Goal: Task Accomplishment & Management: Complete application form

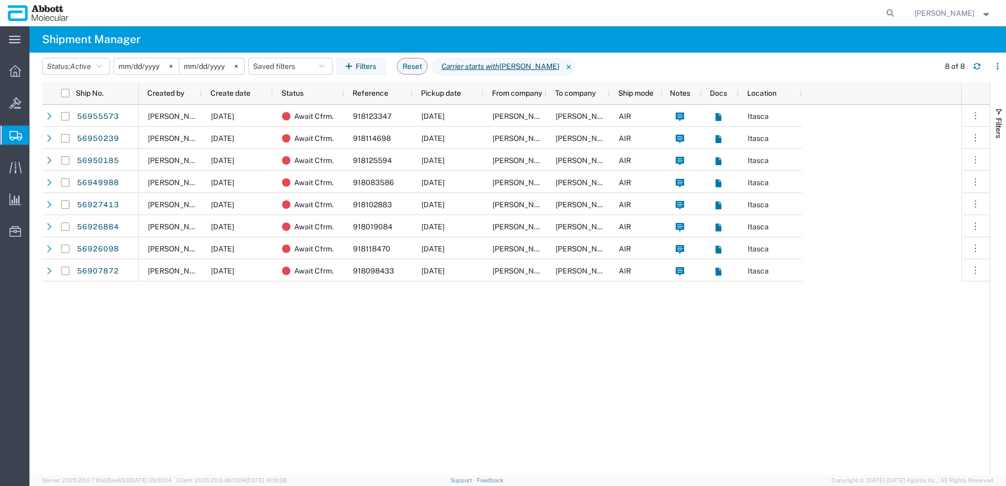
drag, startPoint x: 59, startPoint y: 185, endPoint x: 58, endPoint y: 171, distance: 14.3
click at [0, 0] on span "Create from Template" at bounding box center [0, 0] width 0 height 0
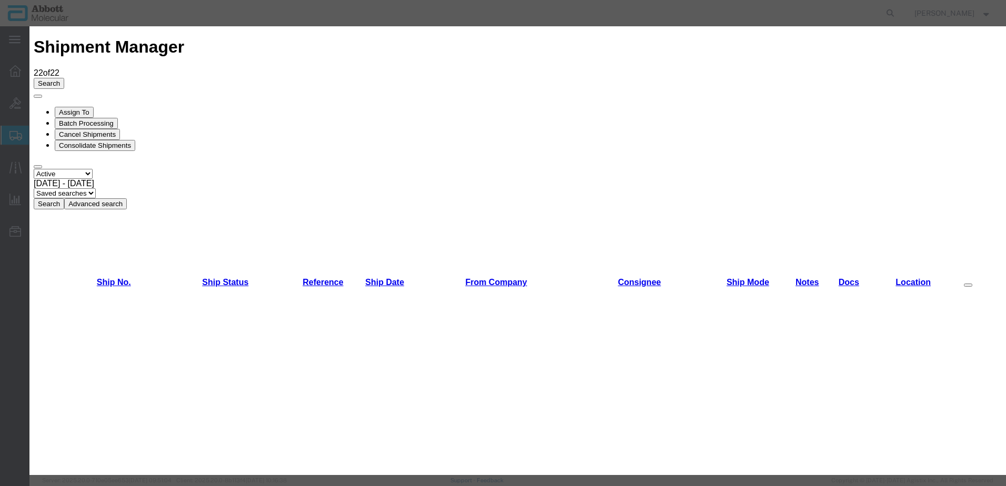
scroll to position [316, 0]
drag, startPoint x: 405, startPoint y: 192, endPoint x: 386, endPoint y: 190, distance: 19.0
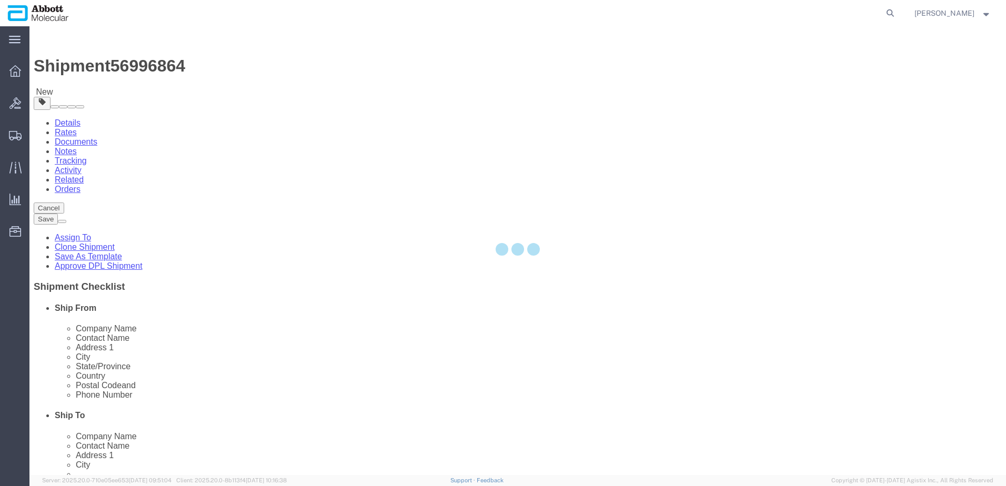
select select "48454"
select select
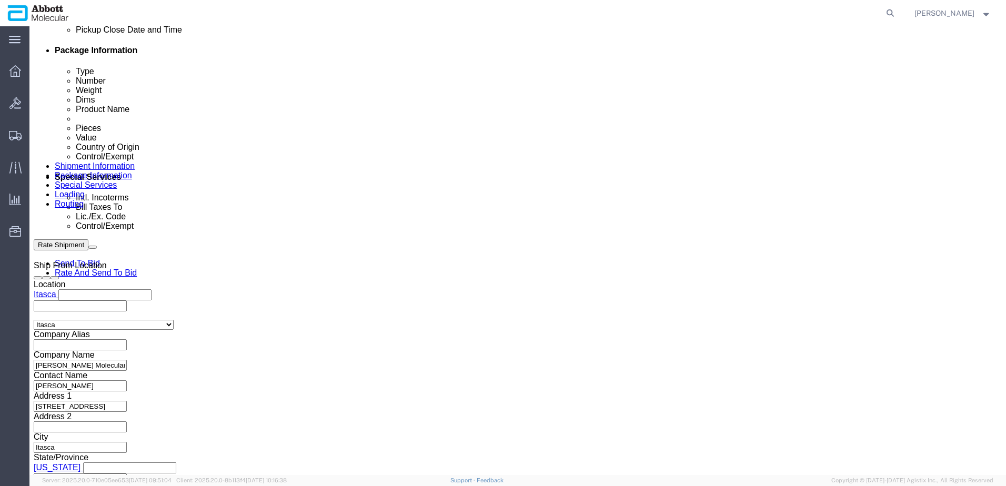
scroll to position [526, 0]
click button "Add reference"
click input "text"
paste input "620684894"
type input "620684894"
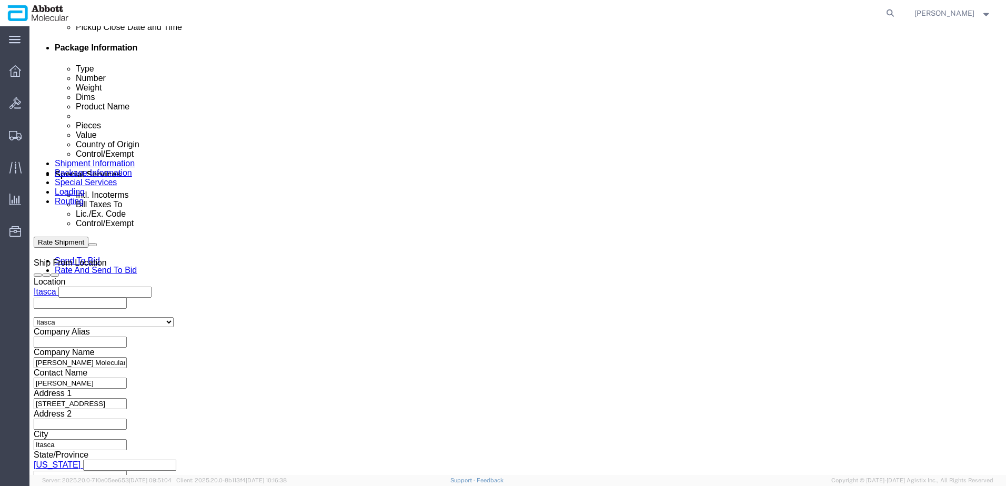
select select "INVOICE"
paste input "620684894"
type input "620684895"
select select "INVOICE"
paste input "620684894"
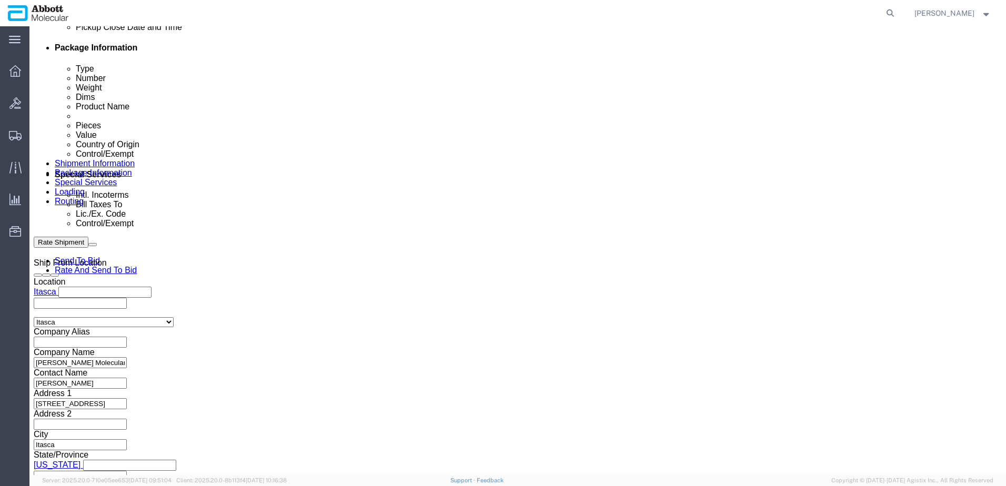
type input "620684896"
select select "INVOICE"
paste input "620684894"
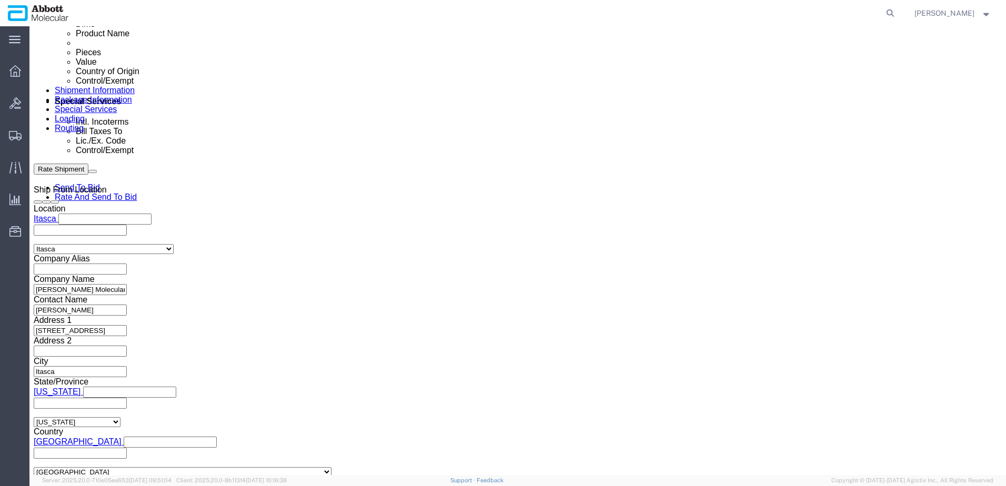
scroll to position [688, 0]
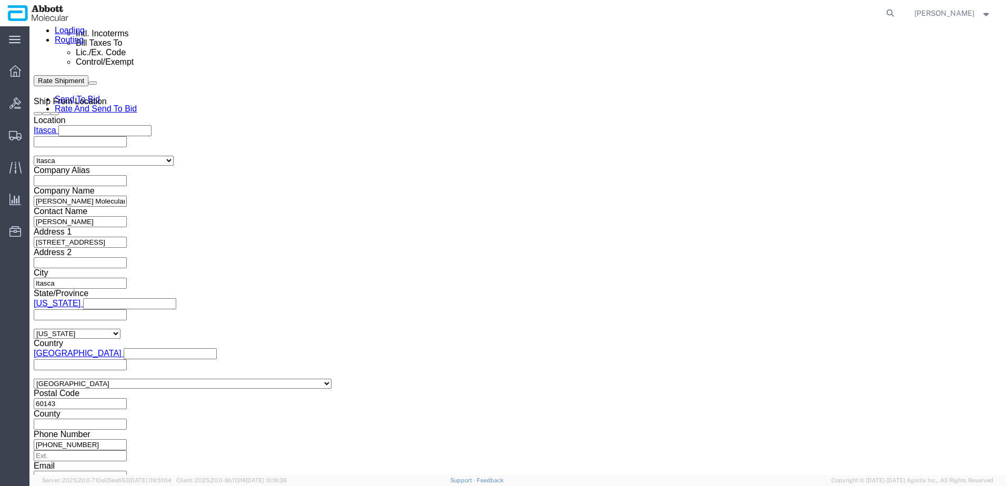
type input "620684897"
click button "Continue"
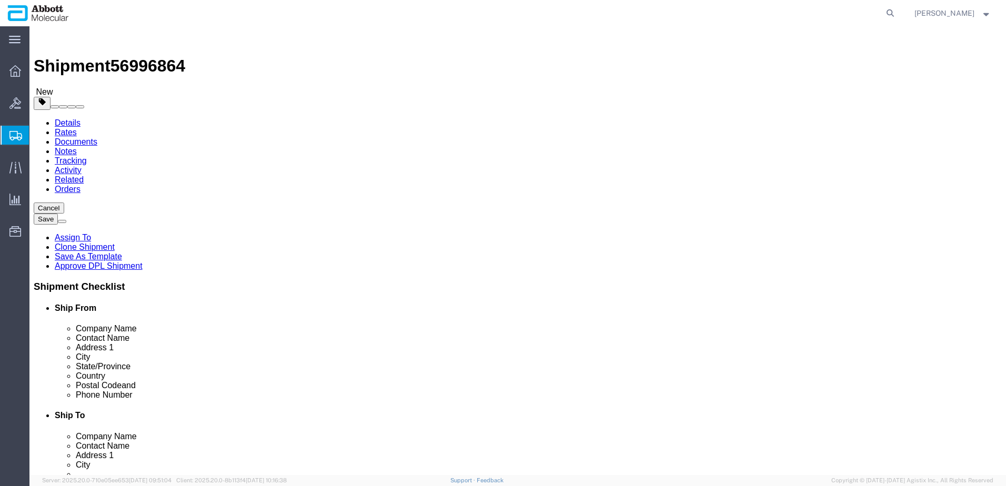
click select "Select Box (B) Box (C) Box (D) Cardboard Box(es) Crate (Instrument) Crate(s) En…"
select select "PSST"
click select "Select Box (B) Box (C) Box (D) Cardboard Box(es) Crate (Instrument) Crate(s) En…"
drag, startPoint x: 154, startPoint y: 223, endPoint x: 22, endPoint y: 222, distance: 132.1
click div "Number 1"
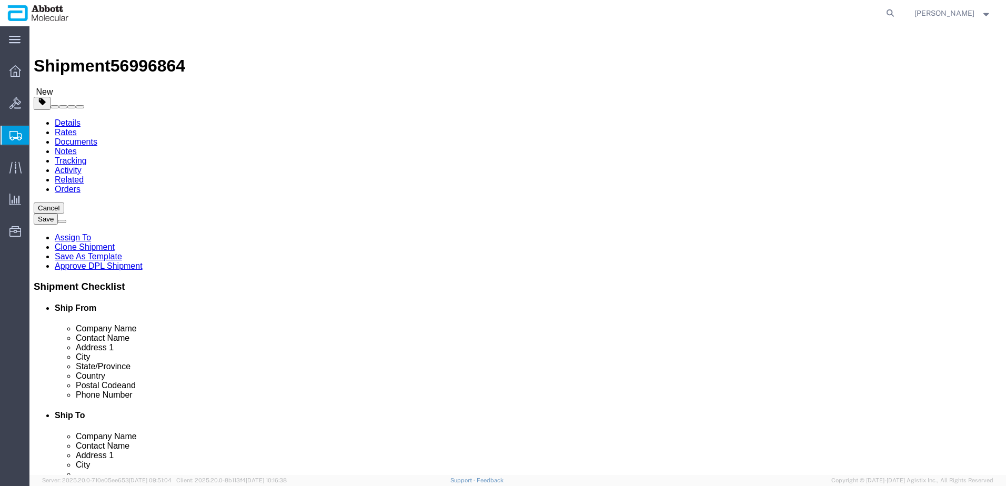
type input "2"
type input "48"
type input "40"
type input "51"
type input "285"
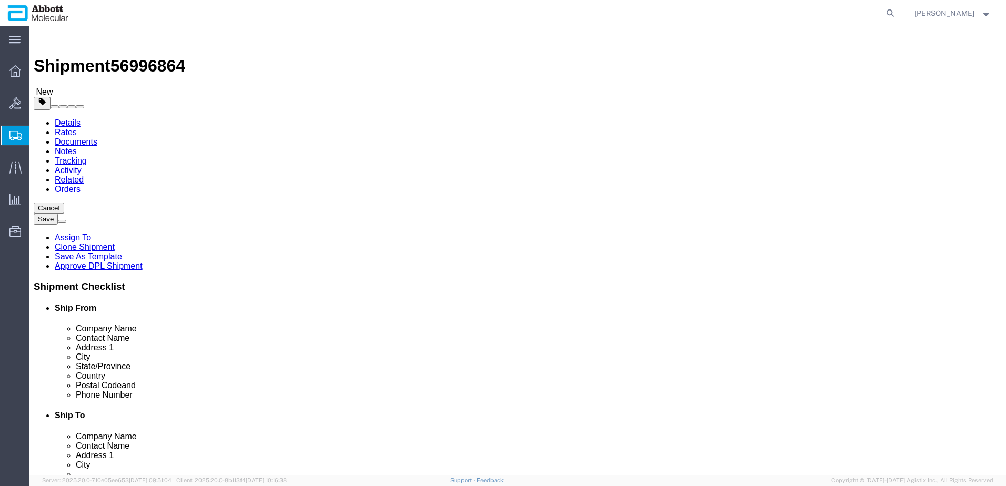
click input "checkbox"
checkbox input "true"
type input "AMBIENT"
click link "Add Content"
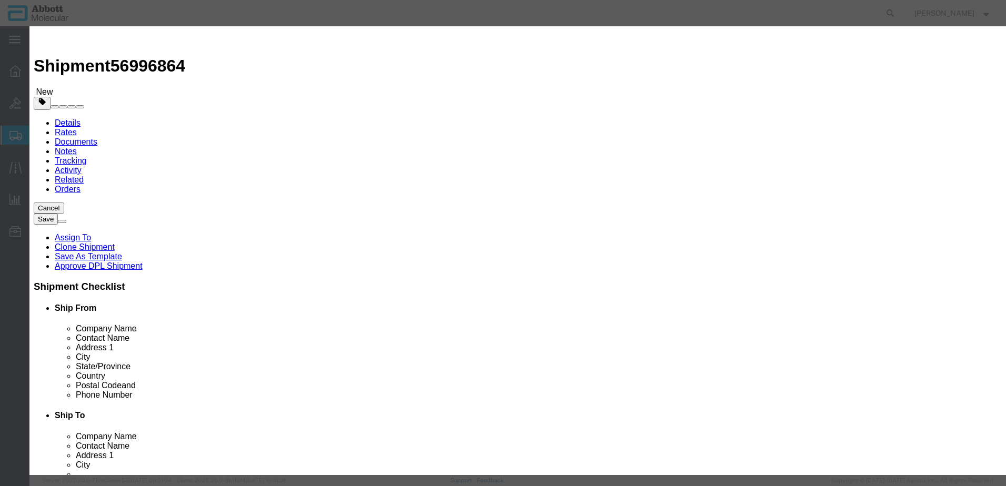
click input "text"
type input "04J7175"
click td "Model: 04J7175"
type input "1"
select select
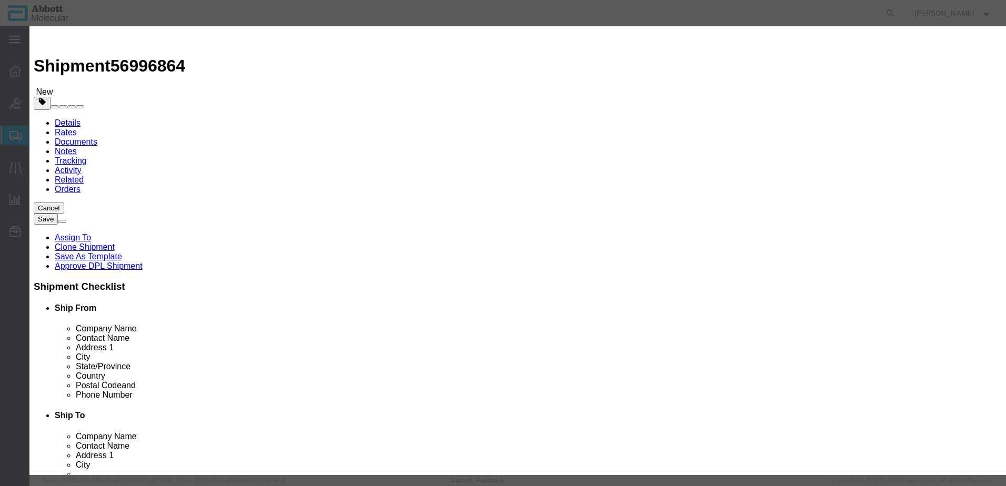
select select "US"
type input "3926909985"
select select "BIS"
checkbox input "false"
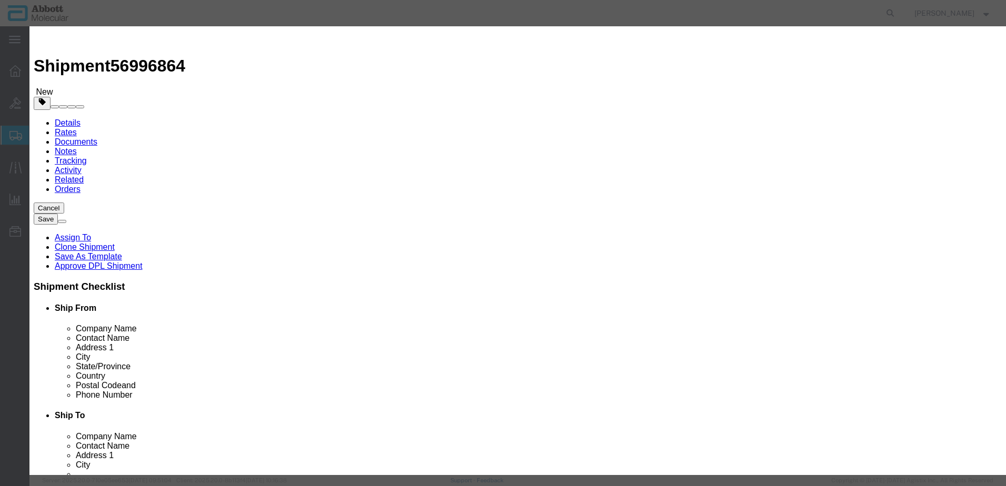
type input "04J7175"
type textarea "M2K OPT ADHSV CVR(1X100)"
select select "NLR"
type input "04J7175"
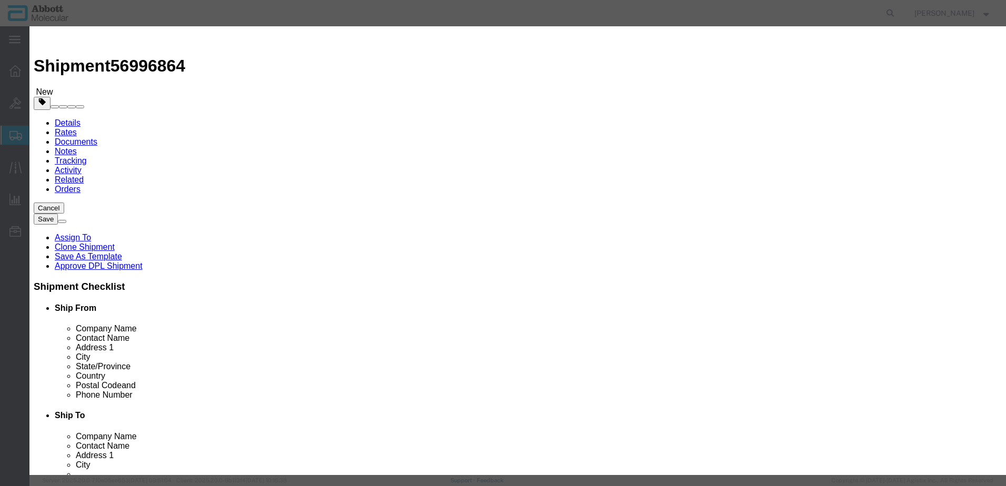
type input "15"
drag, startPoint x: 636, startPoint y: 171, endPoint x: 632, endPoint y: 179, distance: 8.7
click select "Select Account Type Activity ID Airline Appointment Number ASN Batch Number Bil…"
select select "BATCH_NUMBER"
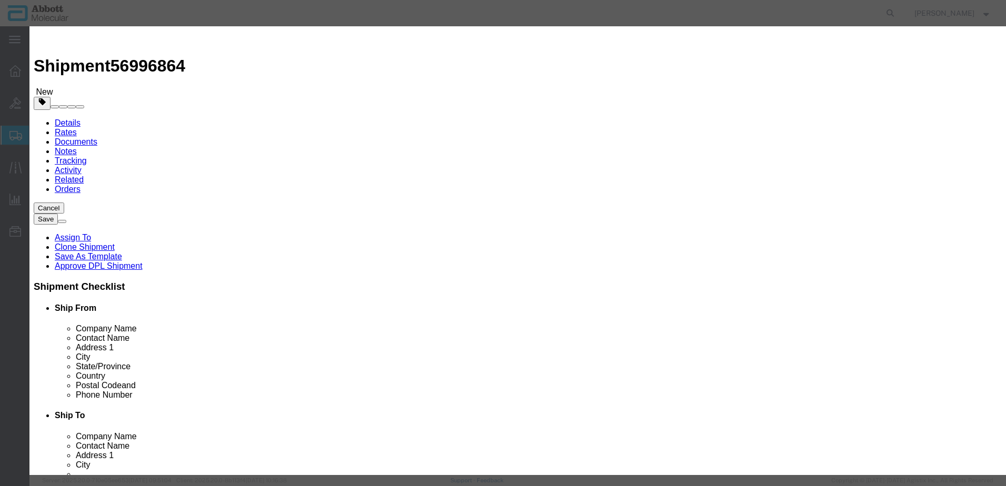
click select "Select Account Type Activity ID Airline Appointment Number ASN Batch Number Bil…"
type input "33WR7L"
click button "Save & Add Another"
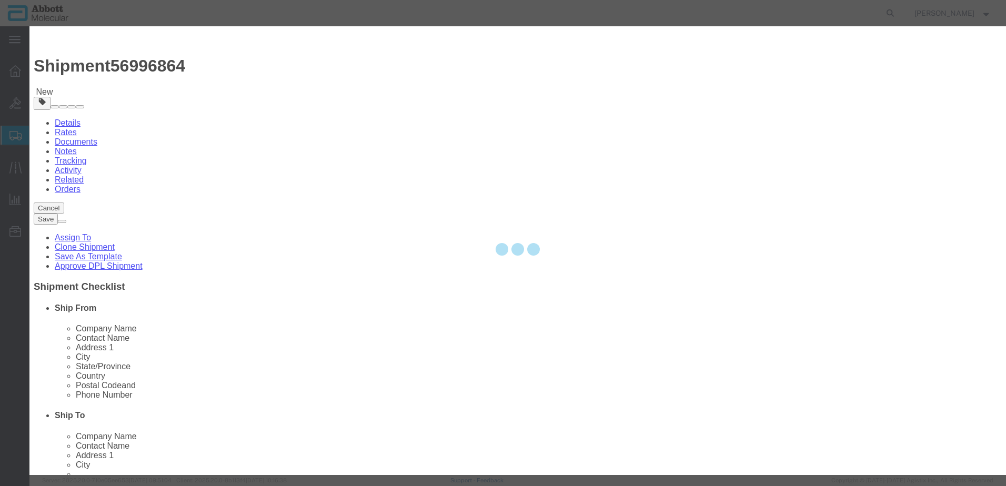
select select "EA"
select select
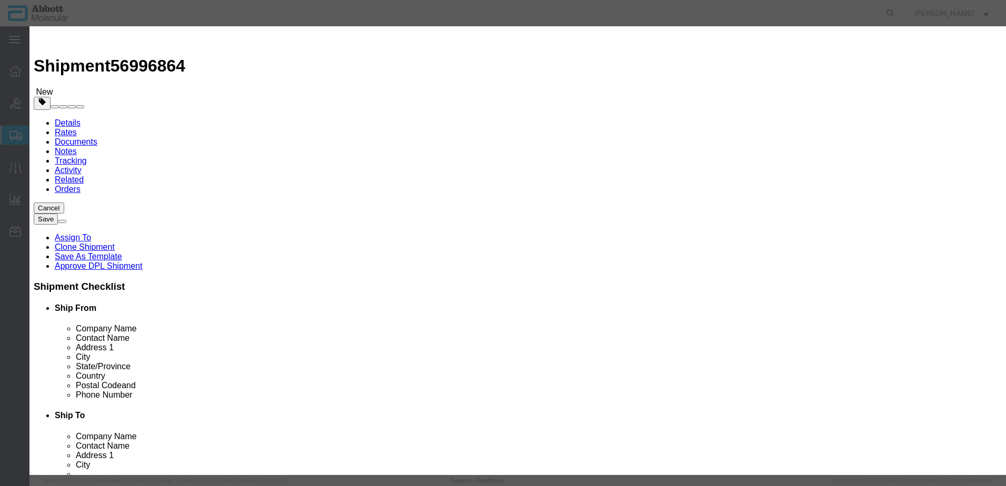
click input "text"
type input "04J7120"
click strong "04J7120"
type input "1"
select select
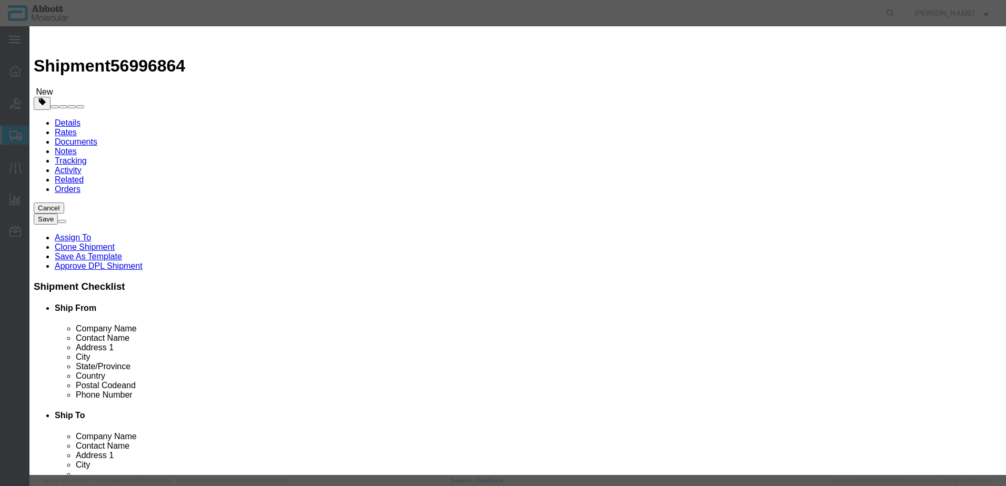
select select "US"
type input "3923300010"
select select "BIS"
checkbox input "false"
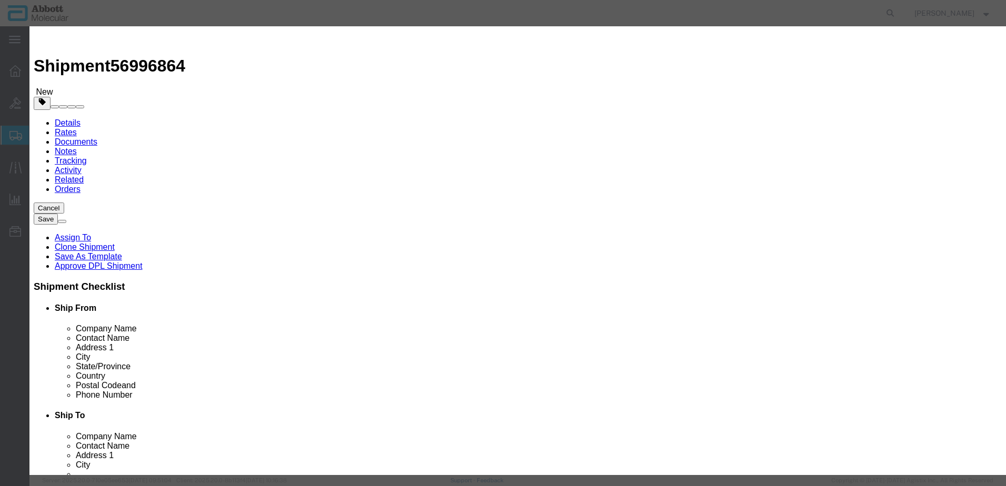
type input "04J7120"
type textarea "ASPS RXN VESSELS(4X500)"
select select "NLR"
type input "04J7120"
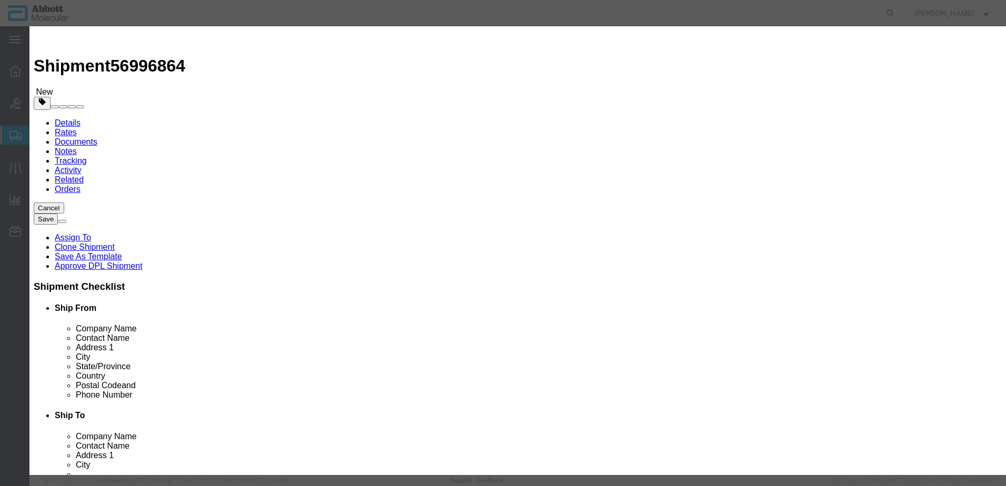
type input "10"
click select "Select Account Type Activity ID Airline Appointment Number ASN Batch Number Bil…"
select select "BATCH_NUMBER"
click select "Select Account Type Activity ID Airline Appointment Number ASN Batch Number Bil…"
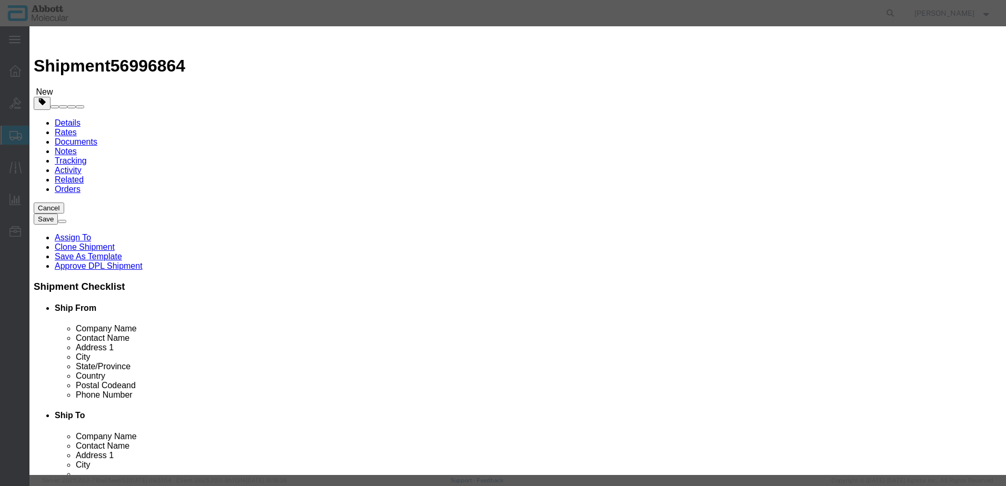
type input "50U2821"
click button "Save & Add Another"
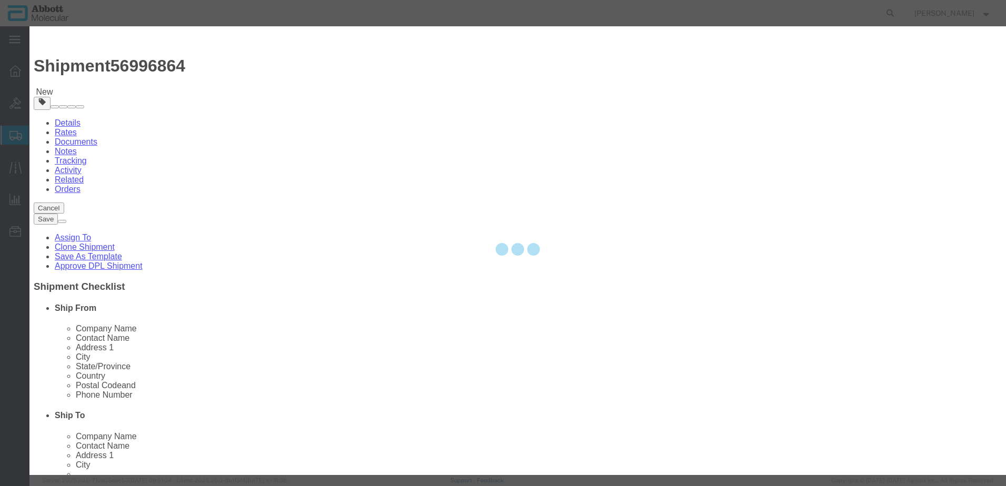
select select "EA"
select select
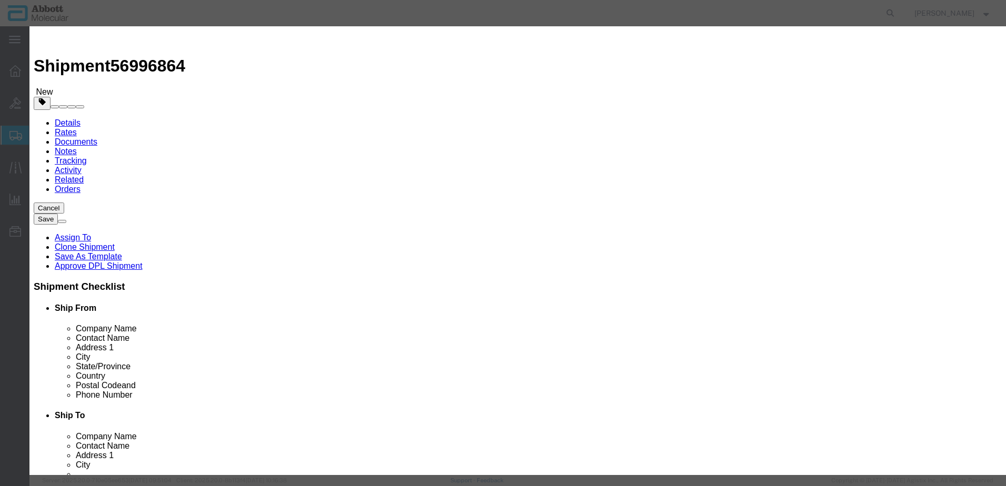
drag, startPoint x: 369, startPoint y: 107, endPoint x: 340, endPoint y: 80, distance: 39.5
click input "text"
type input "04J7130"
click strong "04J7130"
type input "1"
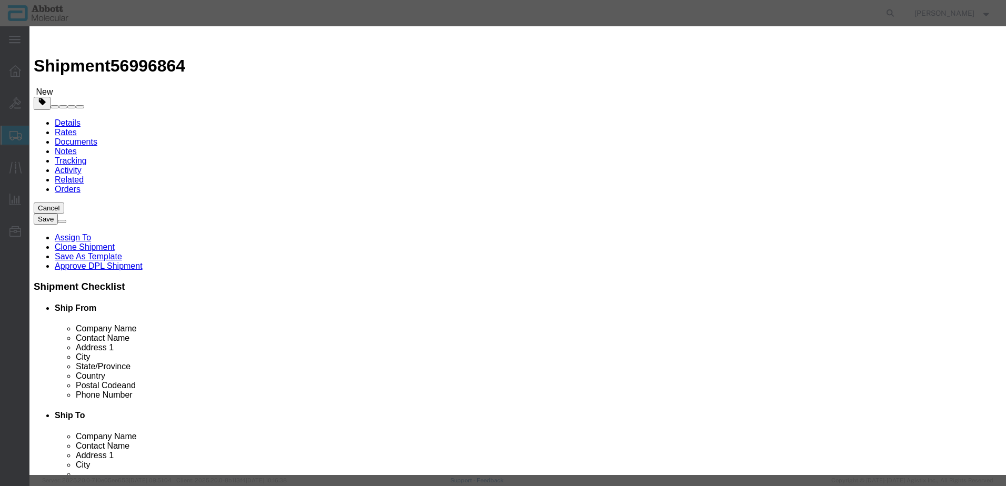
select select
select select "CH"
type input "3926909985"
select select "BIS"
checkbox input "false"
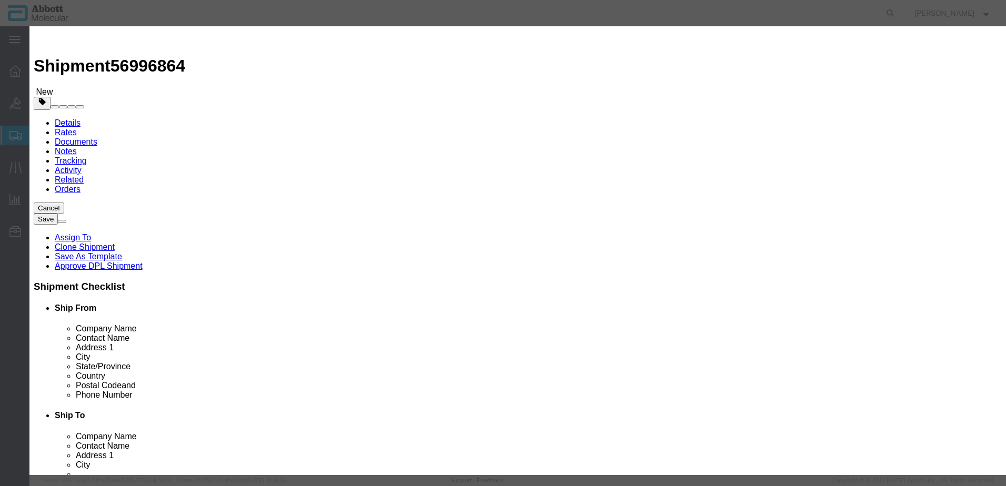
checkbox input "false"
type input "04J7130"
type textarea "ASPS 96 WELL PLTS(1X32)"
select select "NLR"
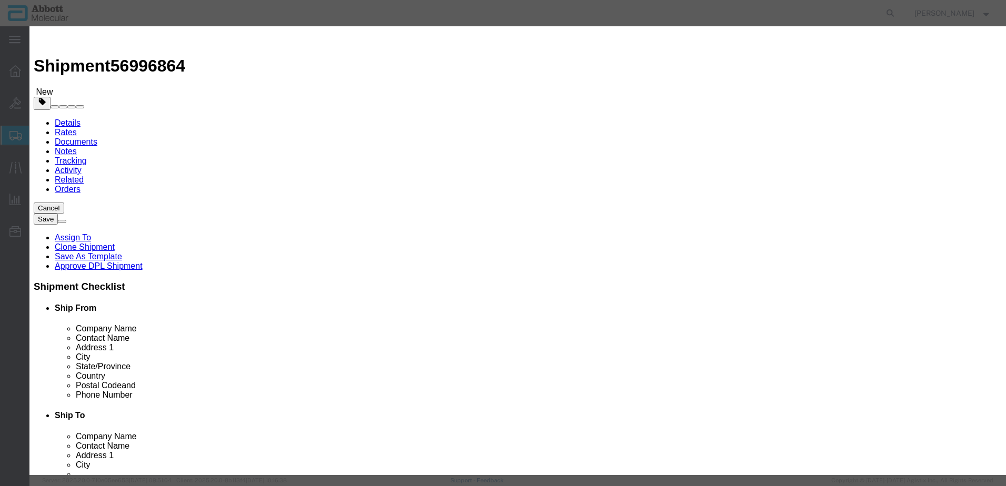
type input "04J7130"
type input "15"
drag, startPoint x: 624, startPoint y: 171, endPoint x: 621, endPoint y: 178, distance: 7.5
click select "Select Account Type Activity ID Airline Appointment Number ASN Batch Number Bil…"
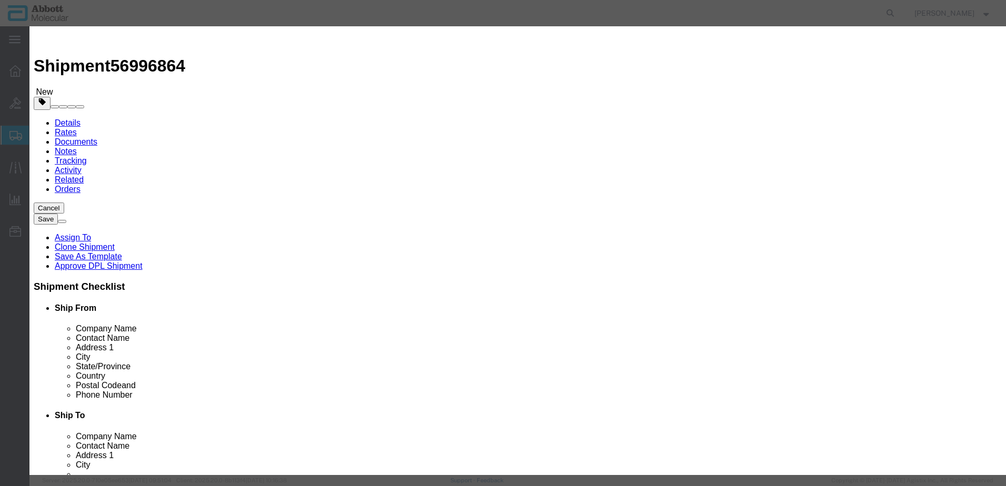
select select "BATCH_NUMBER"
click select "Select Account Type Activity ID Airline Appointment Number ASN Batch Number Bil…"
type input "5178915"
click button "Save & Add Another"
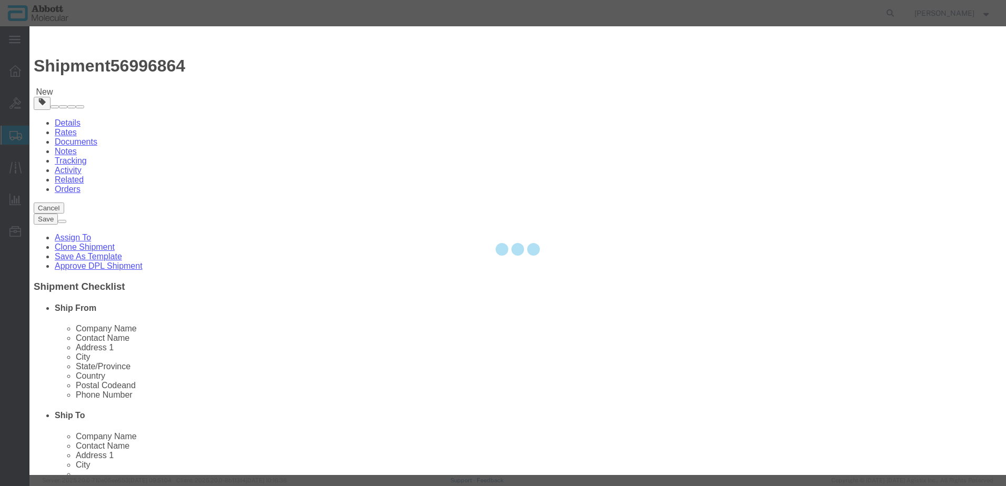
select select "EA"
select select
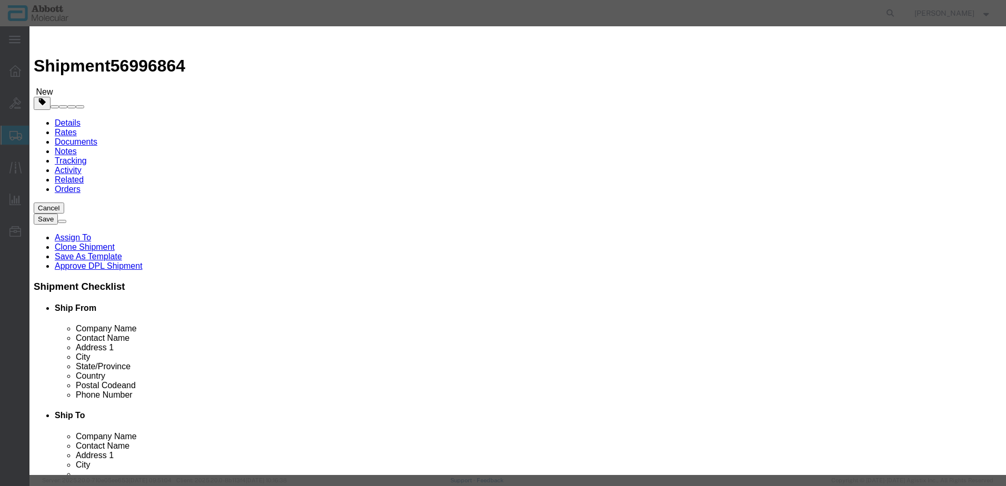
click input "text"
type input "04J7160"
click strong "04J7160"
type input "1"
select select
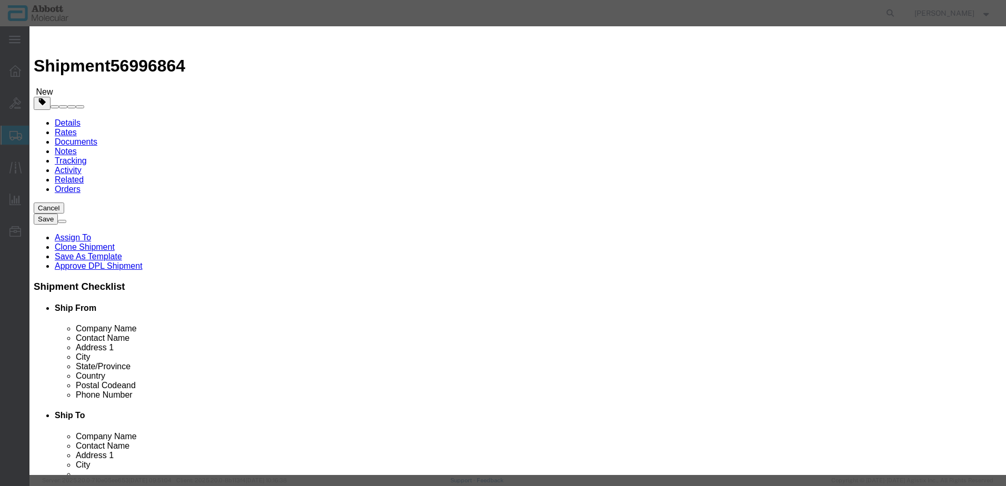
select select "US"
type input "3923300090"
select select "BIS"
checkbox input "false"
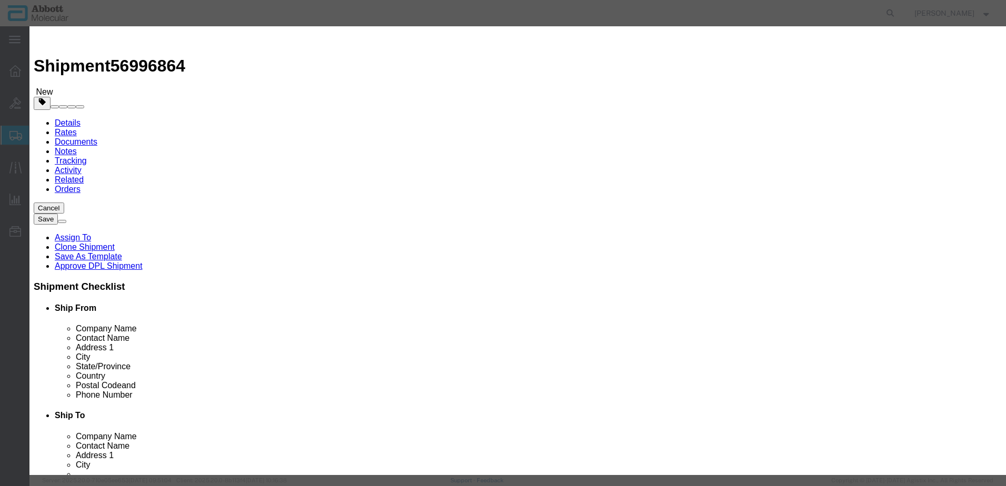
type input "04J7160"
type textarea "m2000 200mL Reagent Vessel (1x90)"
select select "NLR"
type input "04J7160"
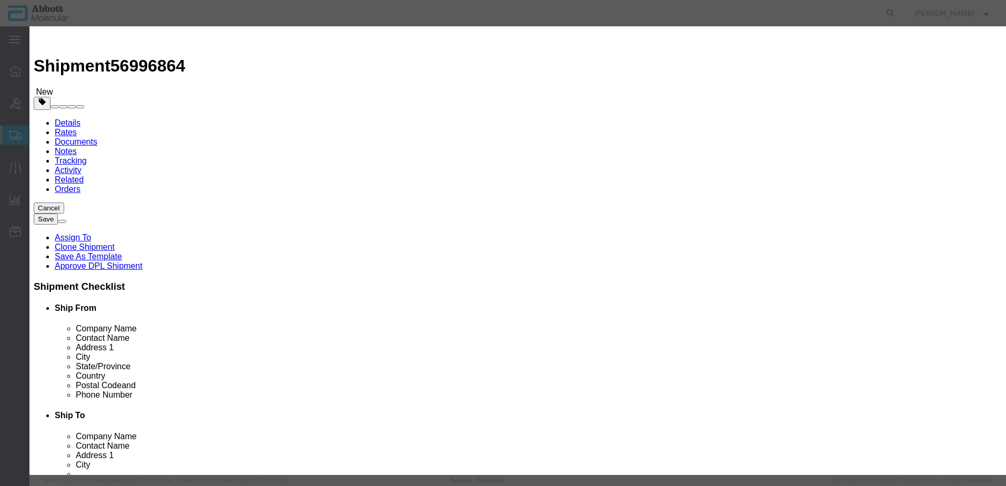
type input "20"
drag, startPoint x: 619, startPoint y: 162, endPoint x: 622, endPoint y: 172, distance: 10.0
click div "Description m2000 200mL Reagent Vessel (1x90) Commodity Category Select Country…"
click select "Select Account Type Activity ID Airline Appointment Number ASN Batch Number Bil…"
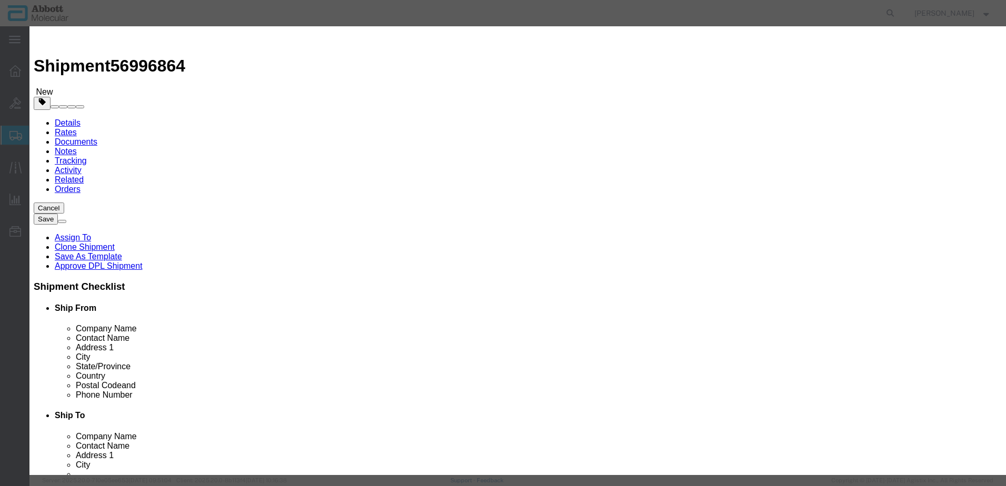
select select "BATCH_NUMBER"
click select "Select Account Type Activity ID Airline Appointment Number ASN Batch Number Bil…"
type input "3237744"
click button "Save & Add Another"
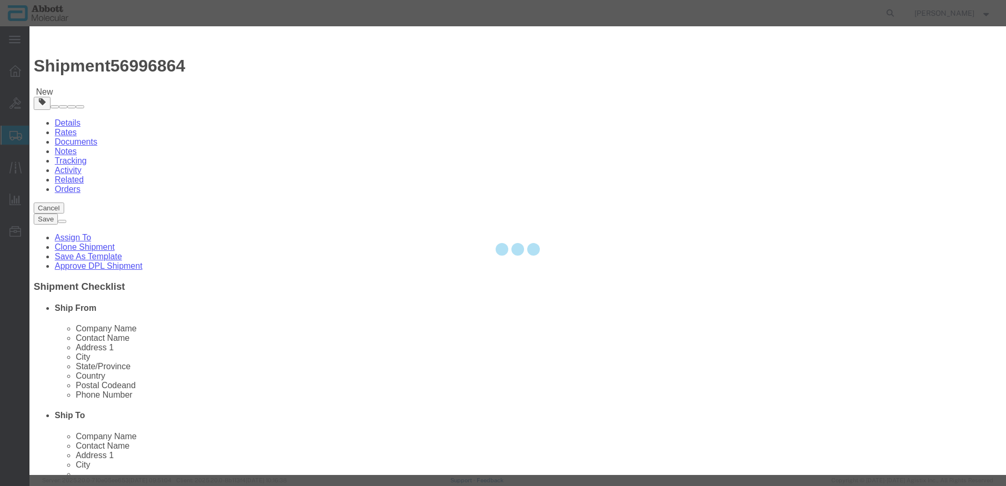
select select "EA"
select select
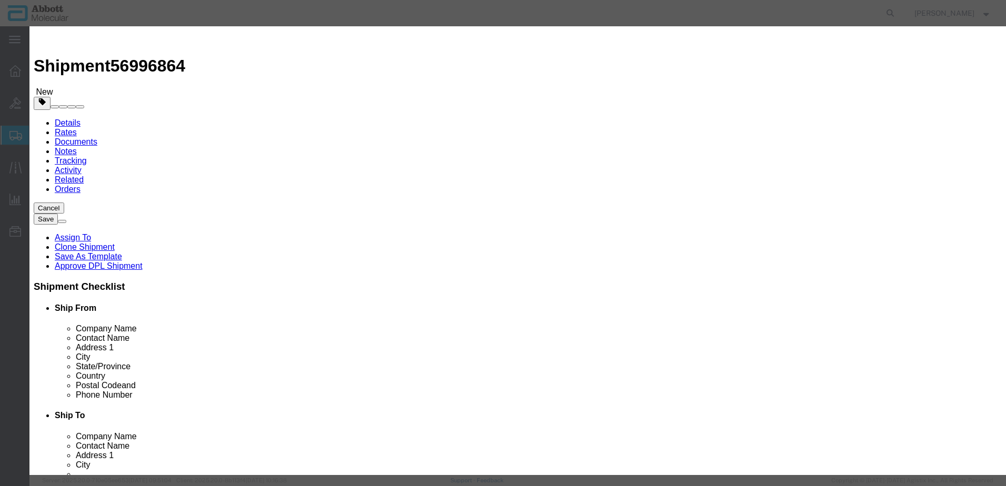
click input "text"
type input "04J7170"
click strong "04J7170"
type input "1"
select select
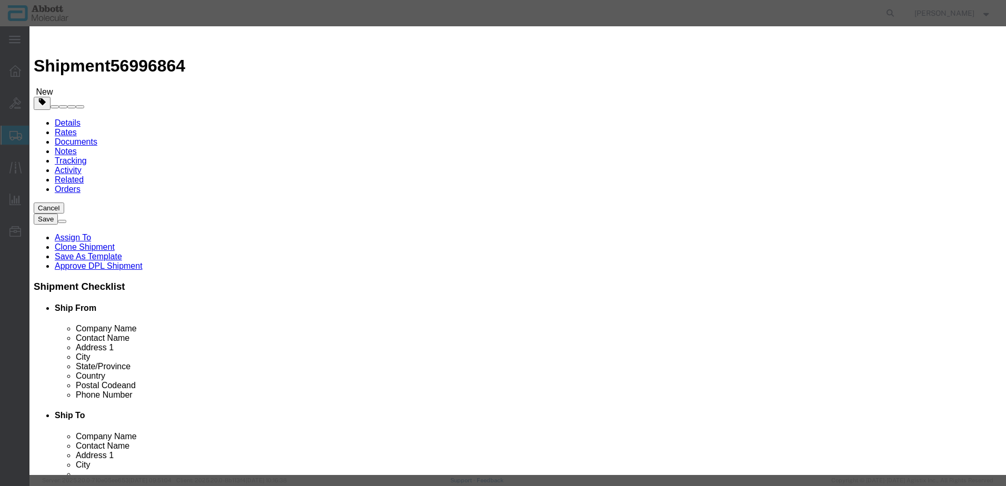
select select "CN"
type input "3926909985"
select select "BIS"
checkbox input "false"
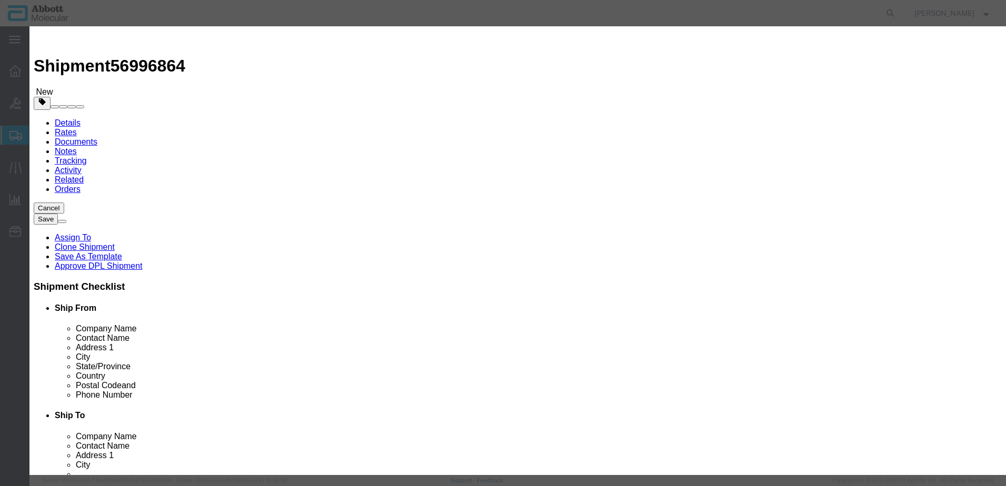
type input "04J7170"
type textarea "m2000 96-Well Optical Reaction Plates 20"
select select "NLR"
type input "04J7170"
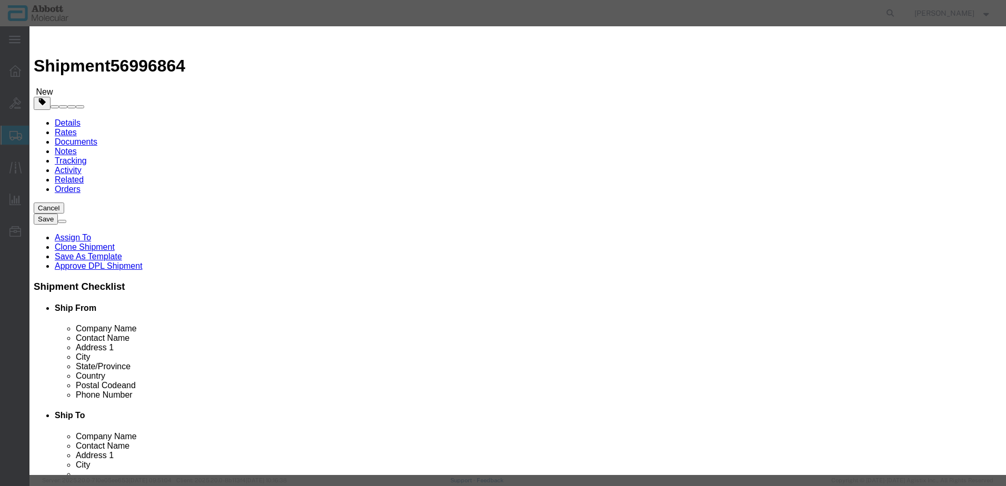
type input "15"
drag, startPoint x: 650, startPoint y: 170, endPoint x: 643, endPoint y: 178, distance: 10.5
click select "Select Account Type Activity ID Airline Appointment Number ASN Batch Number Bil…"
select select "BATCH_NUMBER"
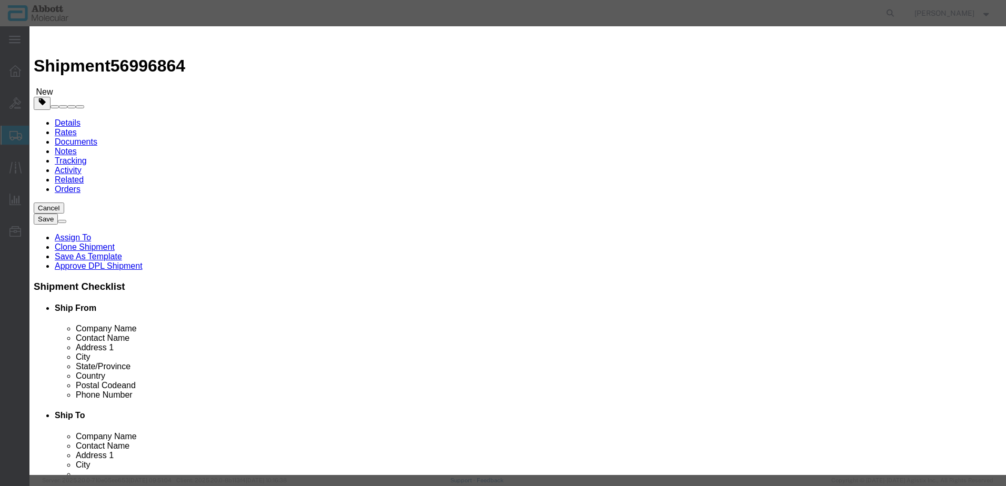
click select "Select Account Type Activity ID Airline Appointment Number ASN Batch Number Bil…"
type input "I08J25"
click button "Save & Add Another"
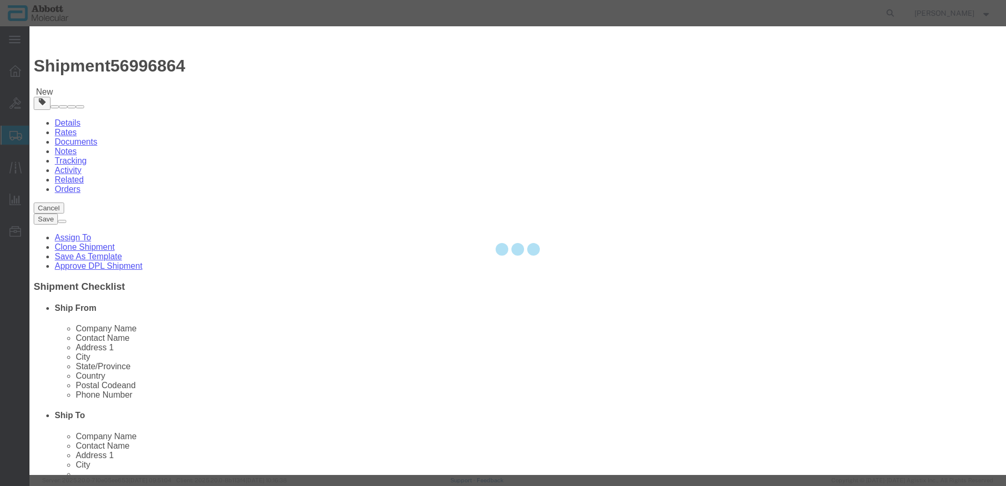
select select "EA"
select select
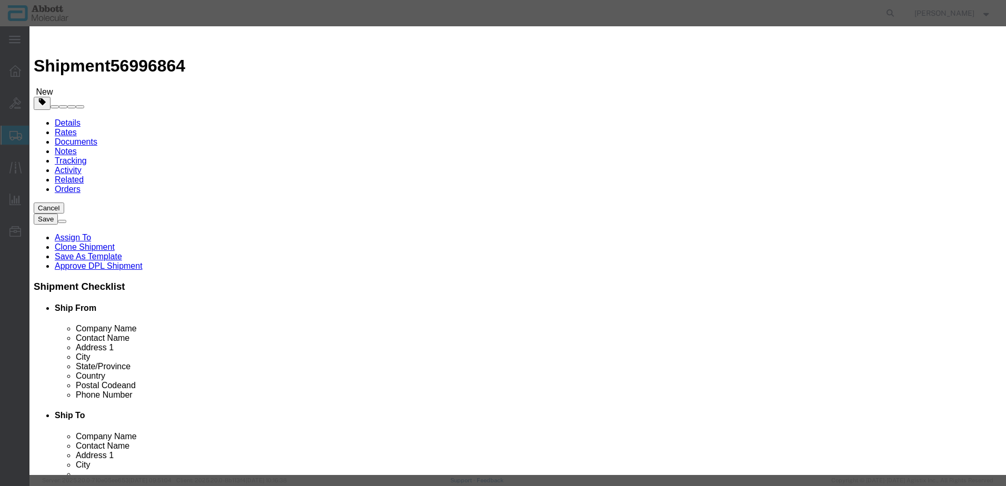
click input "text"
type input "04J7117"
click strong "04J7117"
type input "1"
select select
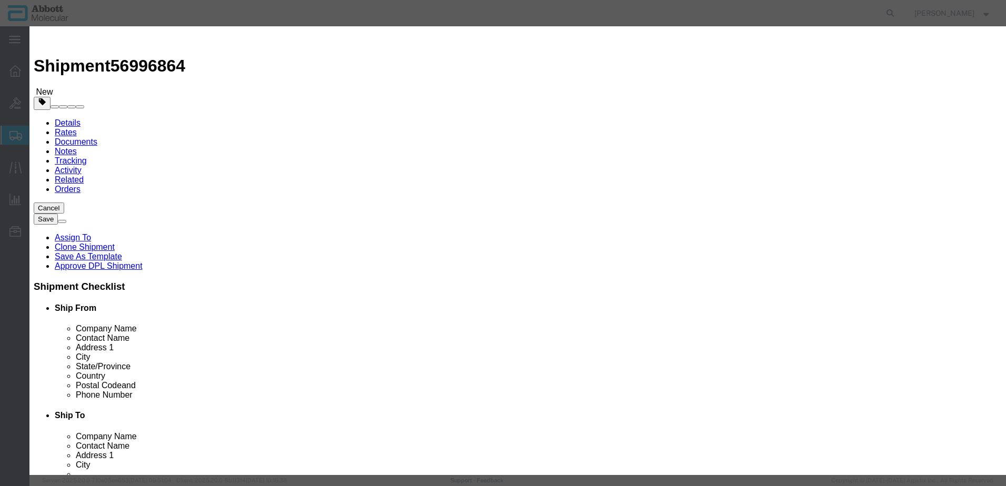
select select "DE"
type input "8479909596"
select select "BIS"
checkbox input "false"
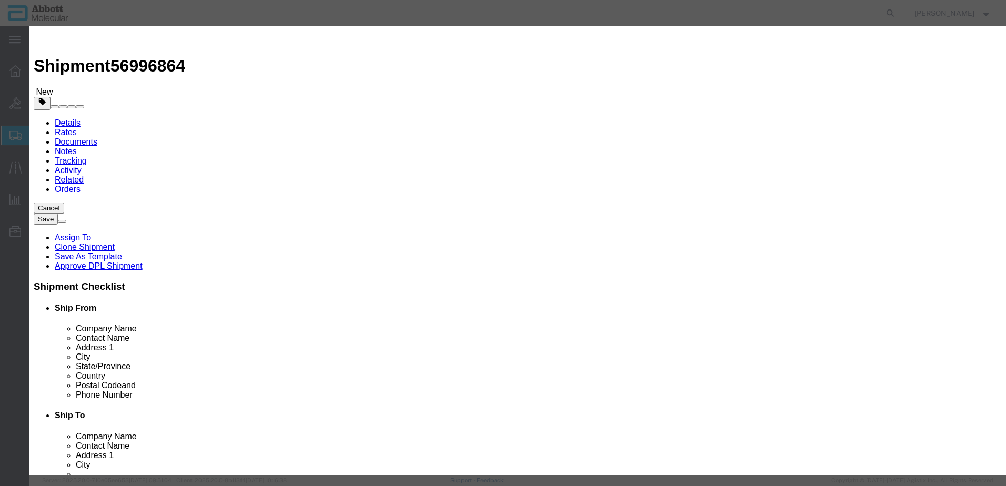
type input "04J7117"
type textarea "m2000 Disposable Tips DiTis 200uL(24x96)"
select select "NLR"
type input "04J7117"
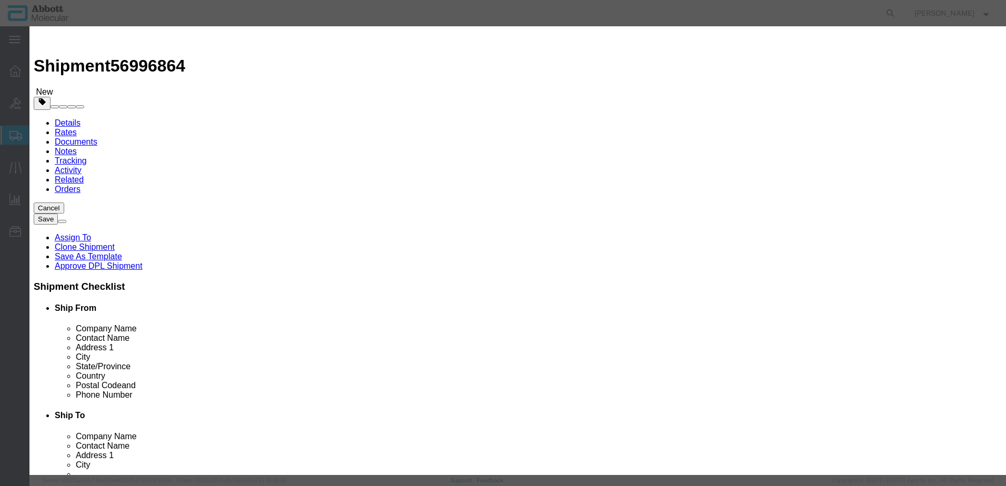
type input "10"
drag, startPoint x: 614, startPoint y: 170, endPoint x: 612, endPoint y: 179, distance: 9.1
click select "Select Account Type Activity ID Airline Appointment Number ASN Batch Number Bil…"
select select "BATCH_NUMBER"
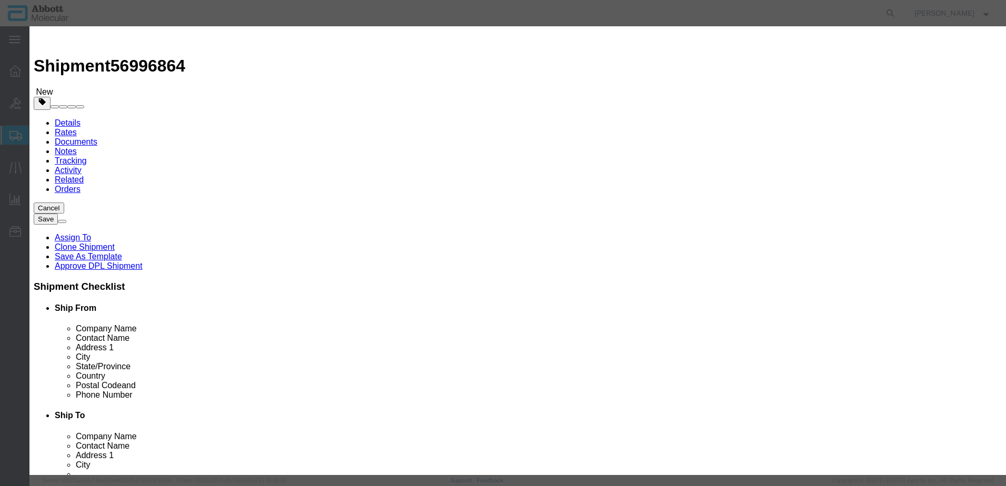
click select "Select Account Type Activity ID Airline Appointment Number ASN Batch Number Bil…"
type input "M213795P"
click button "Save & Add Another"
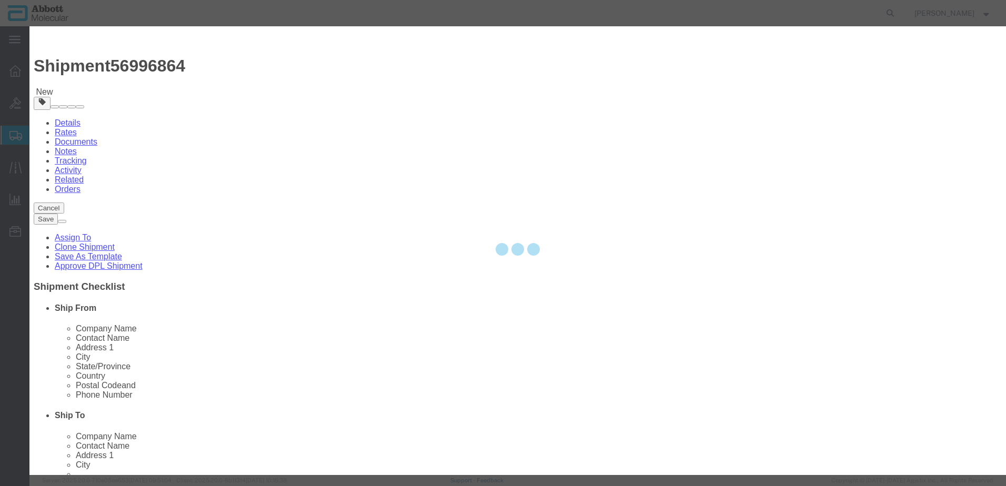
select select "EA"
select select
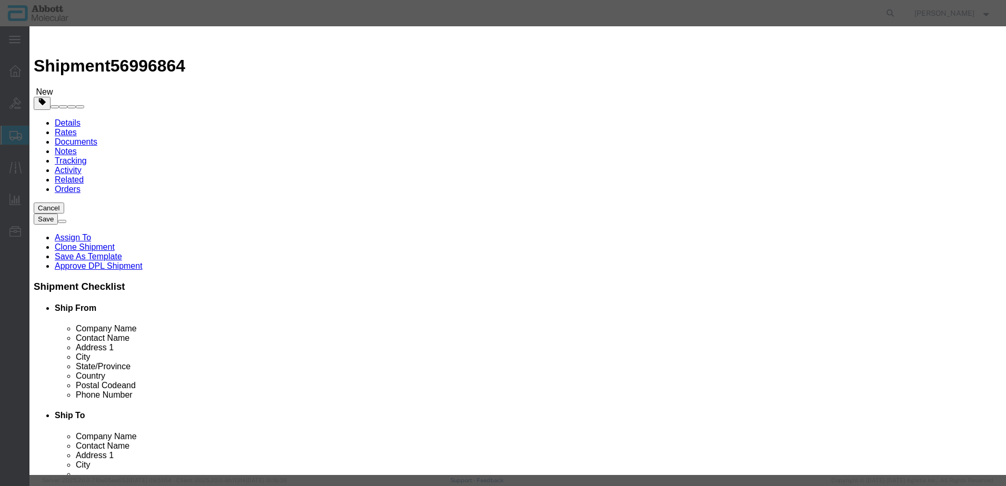
click input "text"
type input "07J6801"
click td "Name: 07J6801"
drag, startPoint x: 637, startPoint y: 169, endPoint x: 630, endPoint y: 178, distance: 11.6
click select "Select Account Type Activity ID Airline Appointment Number ASN Batch Number Bil…"
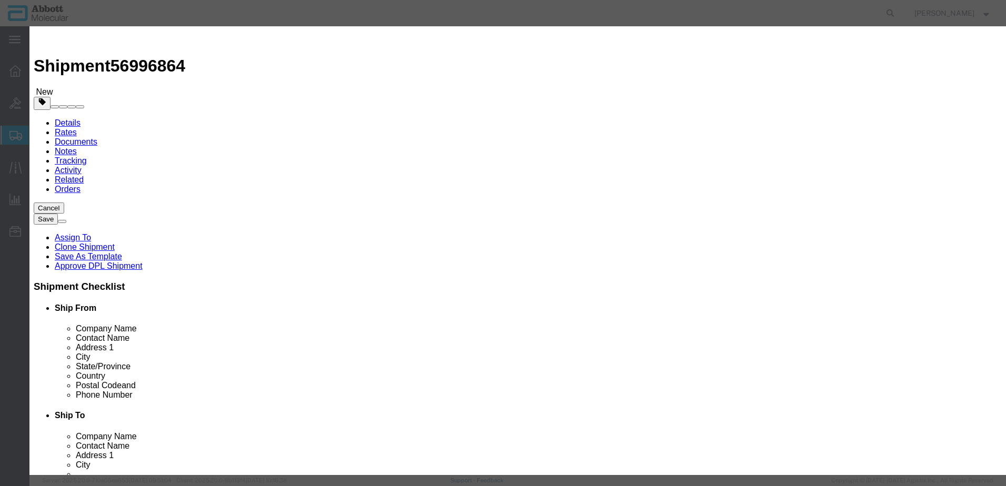
click select "Select Account Type Activity ID Airline Appointment Number ASN Batch Number Bil…"
click button "Save & Add Another"
click input "text"
click strong "09N2003"
click select "Select Account Type Activity ID Airline Appointment Number ASN Batch Number Bil…"
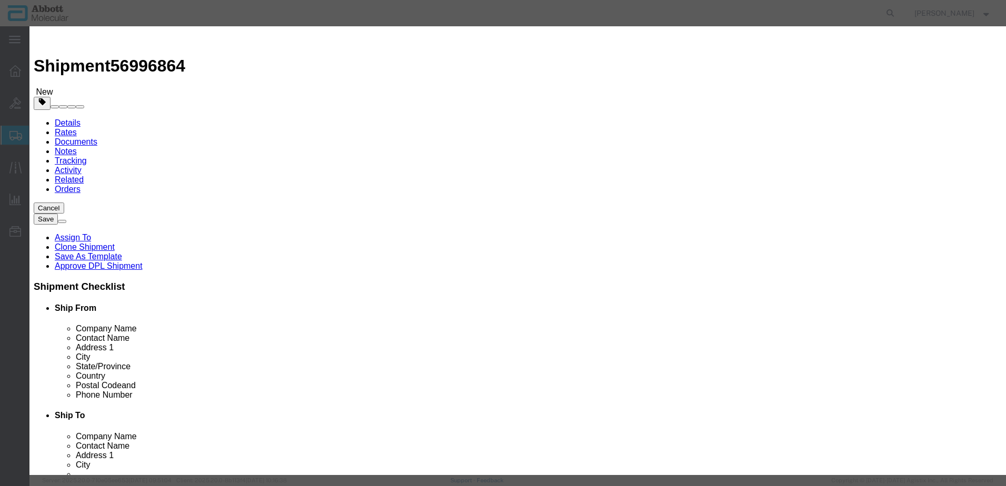
click select "Select Account Type Activity ID Airline Appointment Number ASN Batch Number Bil…"
click button "Save & Add Another"
click input "text"
click strong "09N2901"
click select "Select Account Type Activity ID Airline Appointment Number ASN Batch Number Bil…"
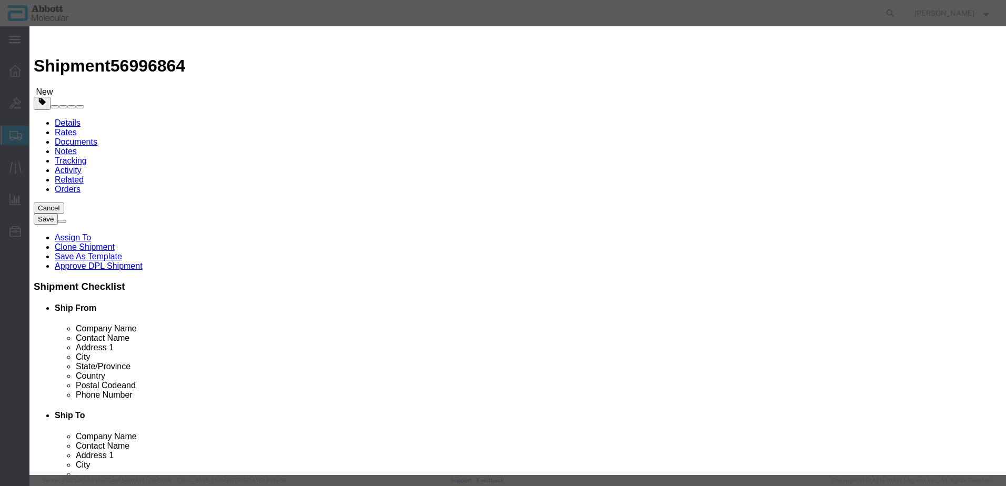
click select "Select Account Type Activity ID Airline Appointment Number ASN Batch Number Bil…"
click button "Save & Add Another"
click input "text"
click strong "09N1901"
click select "Select Account Type Activity ID Airline Appointment Number ASN Batch Number Bil…"
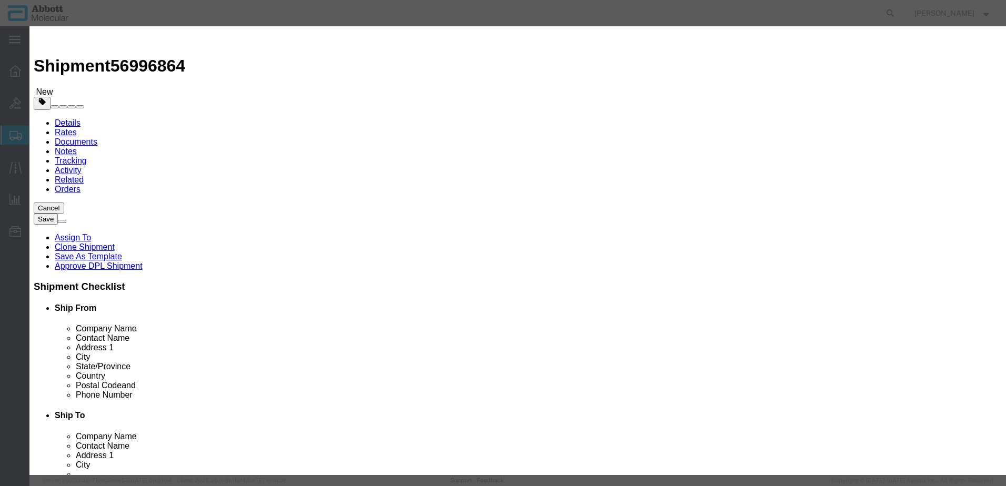
click select "Select Account Type Activity ID Airline Appointment Number ASN Batch Number Bil…"
click button "Save & Add Another"
click input "text"
click strong "09N2012"
click select "Select Account Type Activity ID Airline Appointment Number ASN Batch Number Bil…"
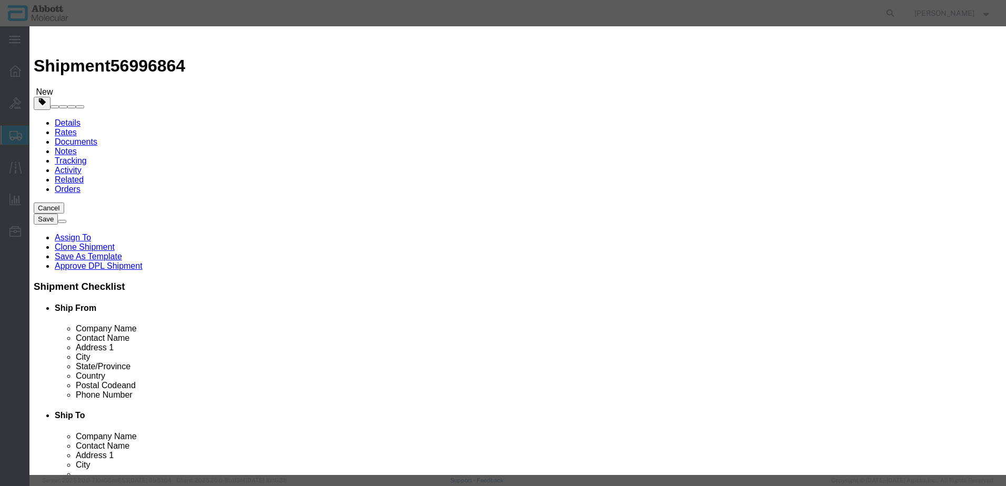
click select "Select Account Type Activity ID Airline Appointment Number ASN Batch Number Bil…"
click button "Save & Close"
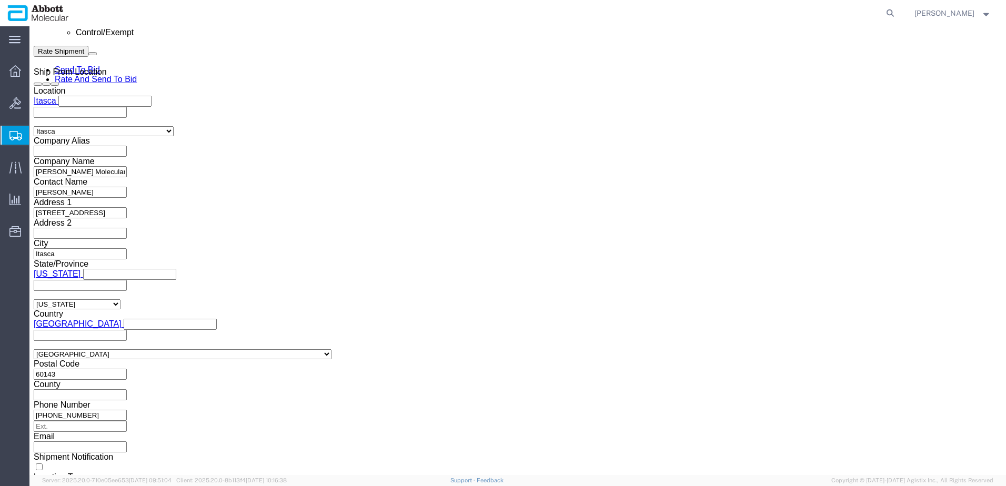
scroll to position [801, 0]
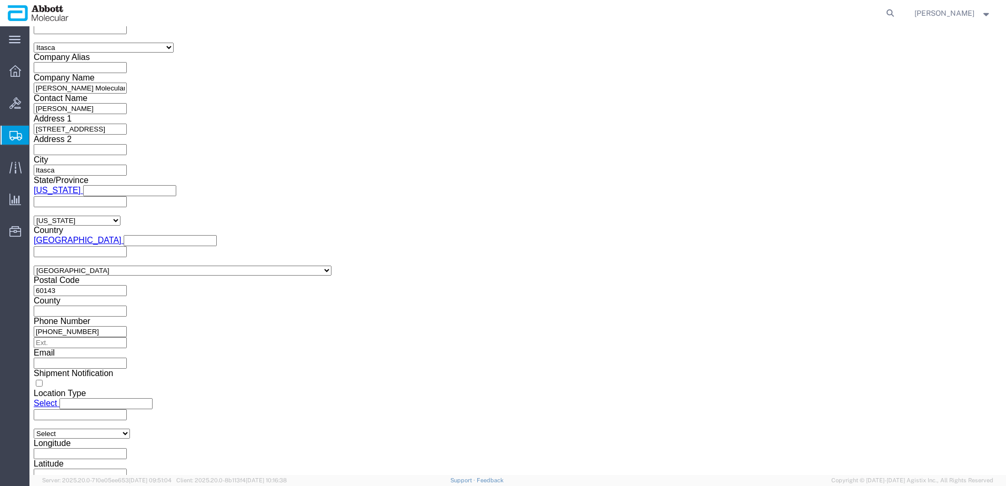
click button "Continue"
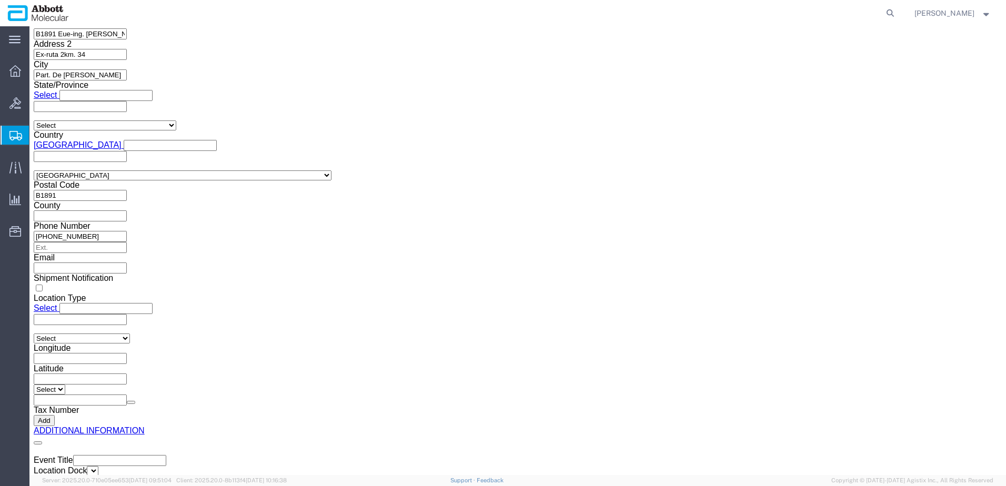
click button "Upload"
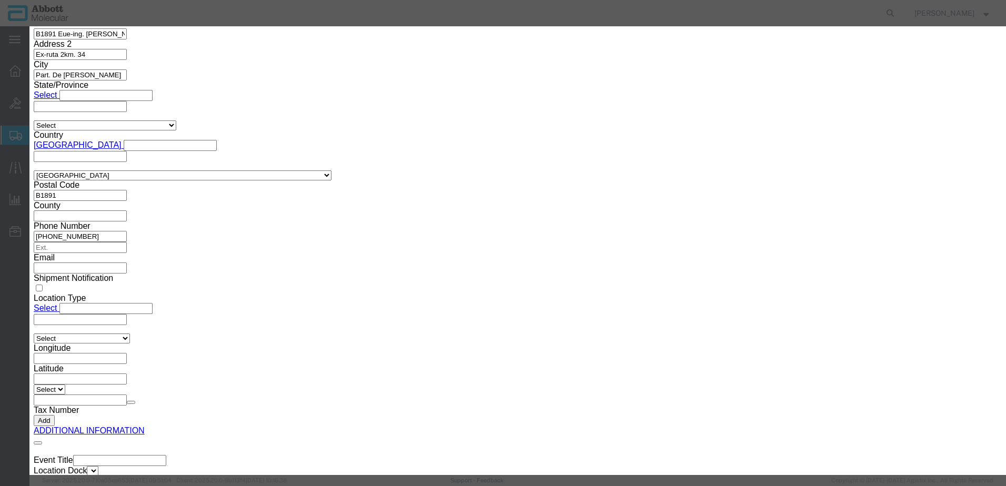
click button "Browse"
click button "Upload"
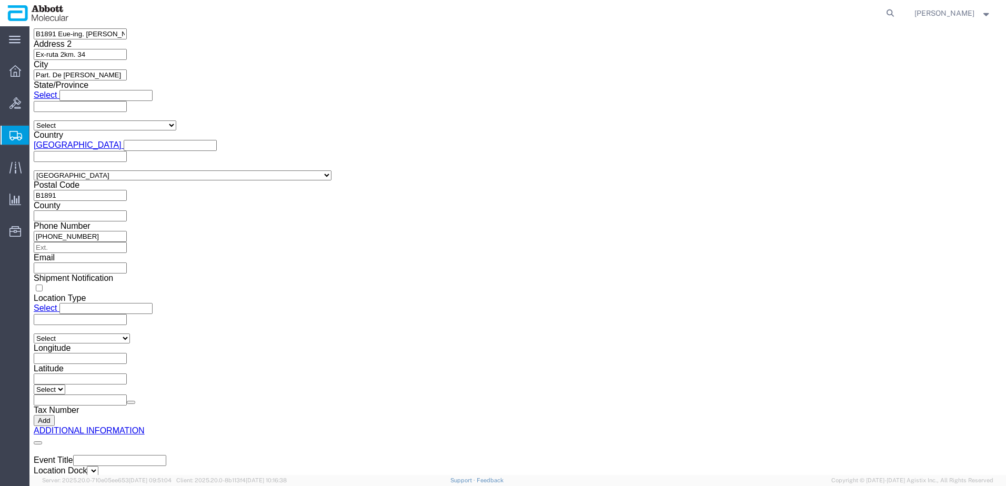
drag, startPoint x: 31, startPoint y: 17, endPoint x: 146, endPoint y: 21, distance: 114.7
click div "Shipment 56996864 New"
copy h1 "Shipment 56996864"
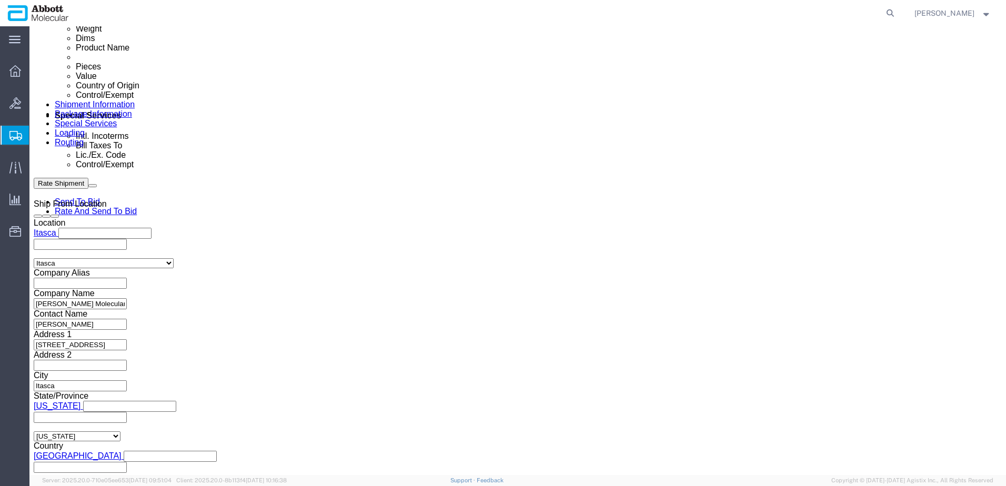
scroll to position [411, 0]
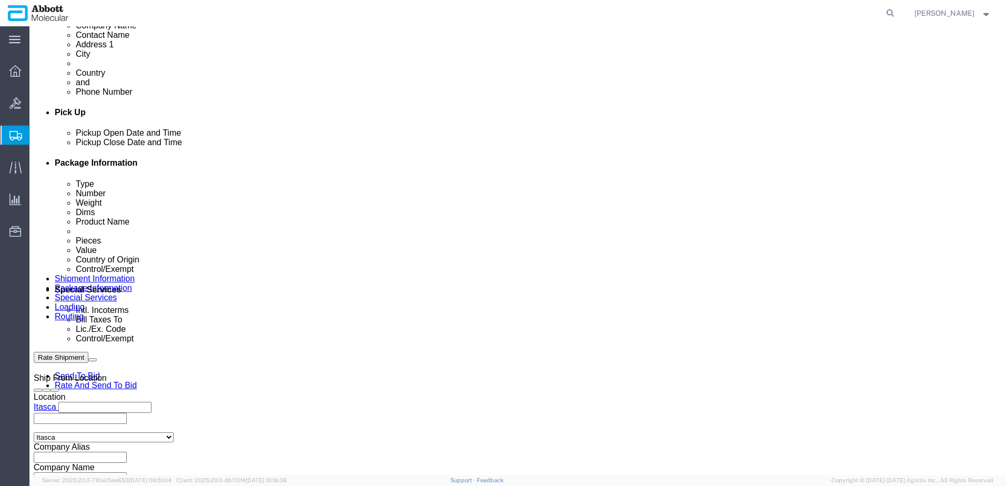
click button "Rate Shipment"
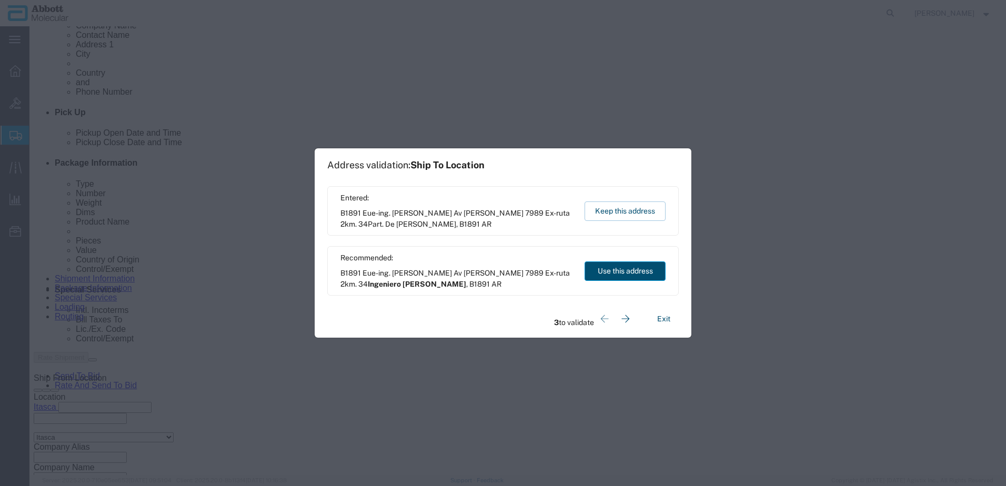
drag, startPoint x: 619, startPoint y: 264, endPoint x: 617, endPoint y: 270, distance: 7.0
click at [619, 264] on button "Use this address" at bounding box center [625, 270] width 81 height 19
click at [617, 270] on button "Use this address" at bounding box center [625, 270] width 81 height 19
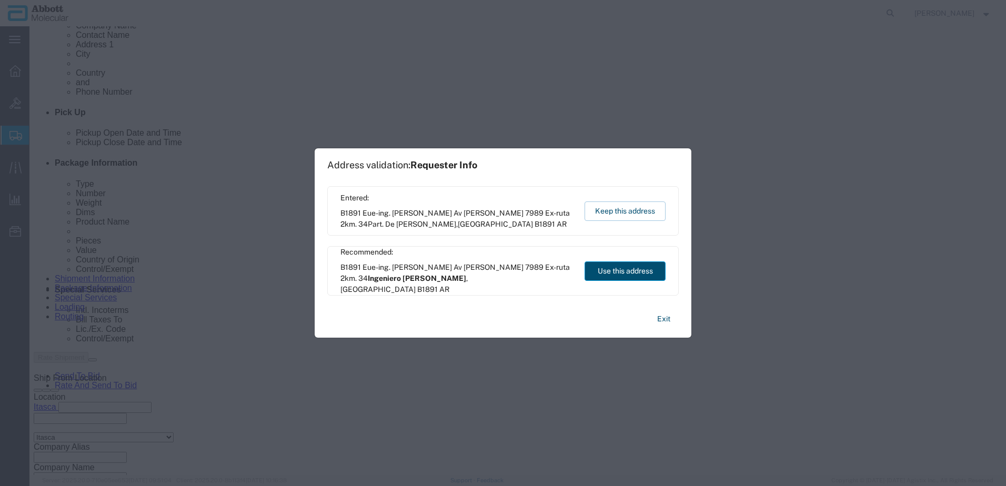
click at [617, 270] on button "Use this address" at bounding box center [625, 270] width 81 height 19
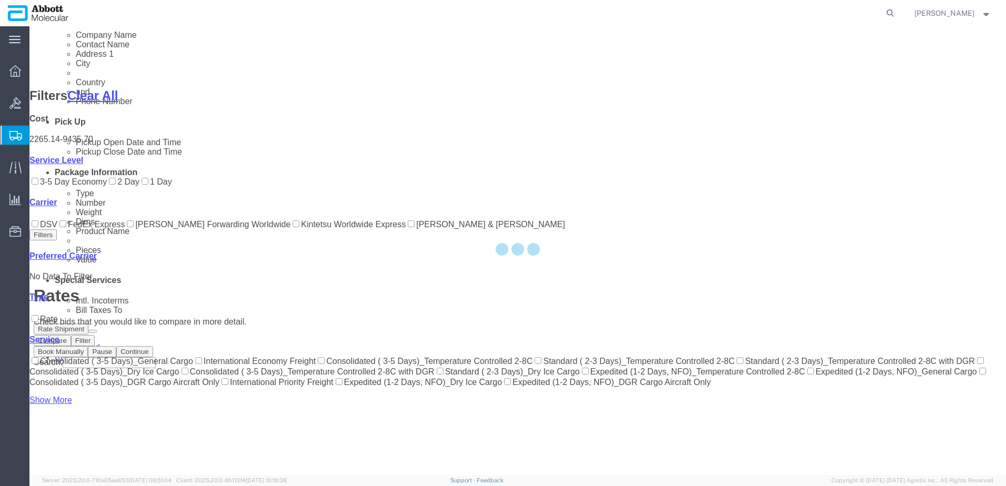
scroll to position [163, 0]
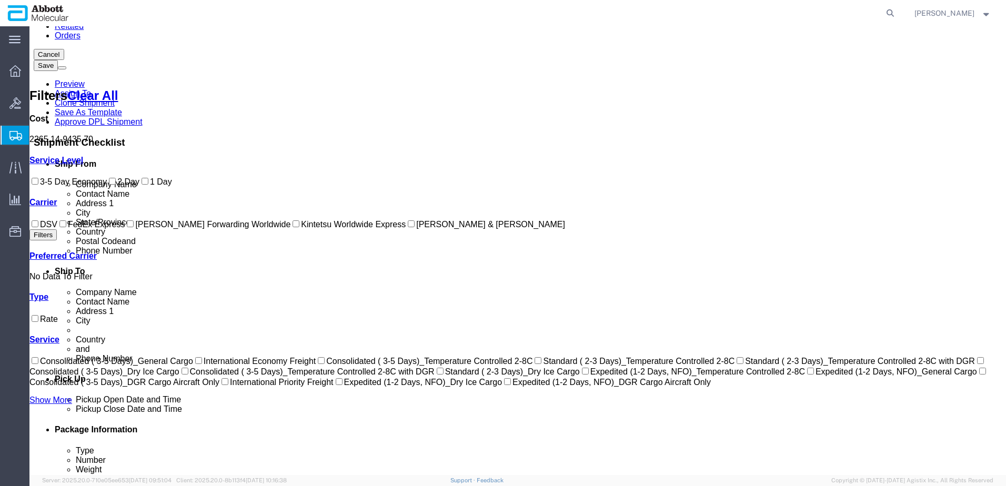
click at [47, 229] on label "DSV" at bounding box center [43, 224] width 28 height 9
click at [38, 227] on input "DSV" at bounding box center [35, 223] width 7 height 7
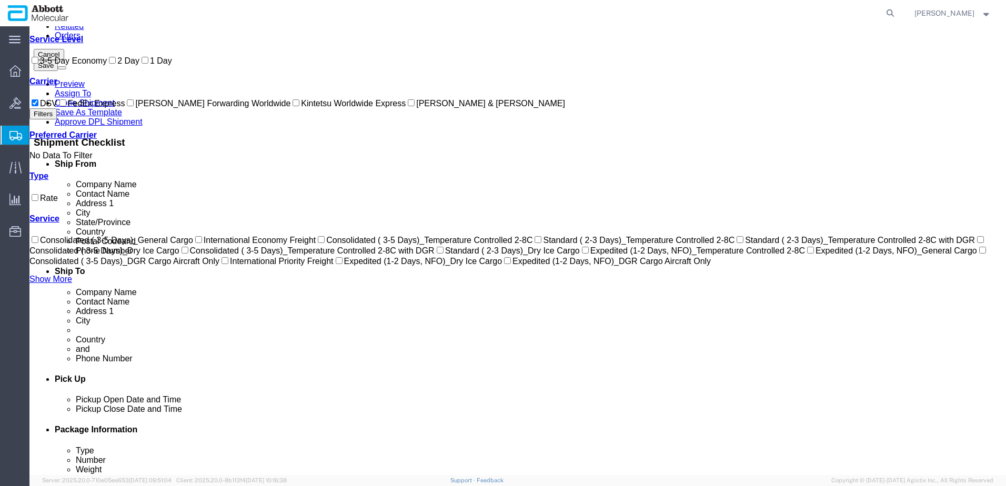
scroll to position [18, 0]
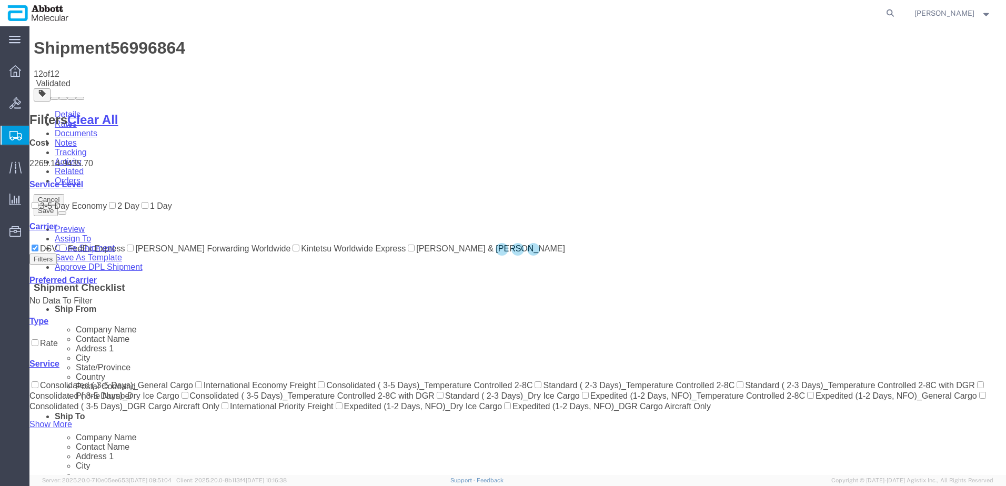
scroll to position [0, 0]
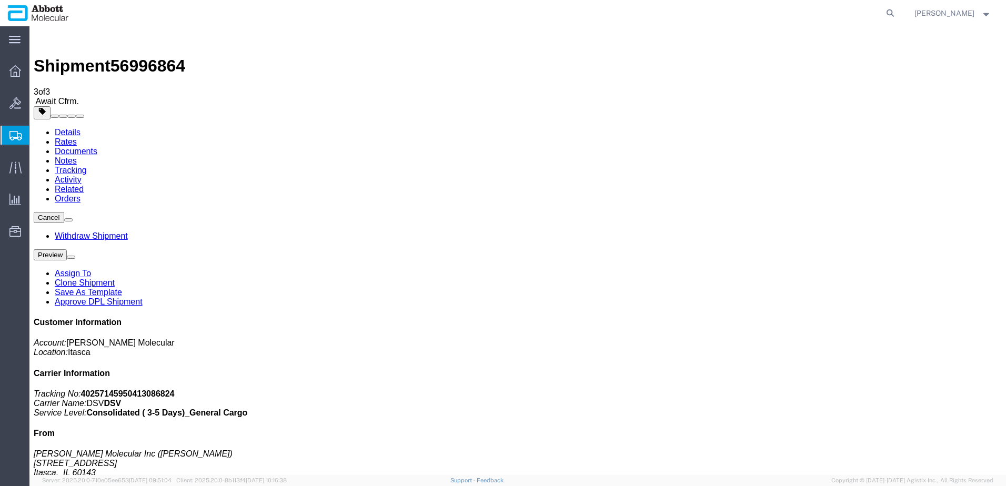
drag, startPoint x: 79, startPoint y: 183, endPoint x: 3, endPoint y: 140, distance: 87.6
click at [0, 0] on span "Create from Template" at bounding box center [0, 0] width 0 height 0
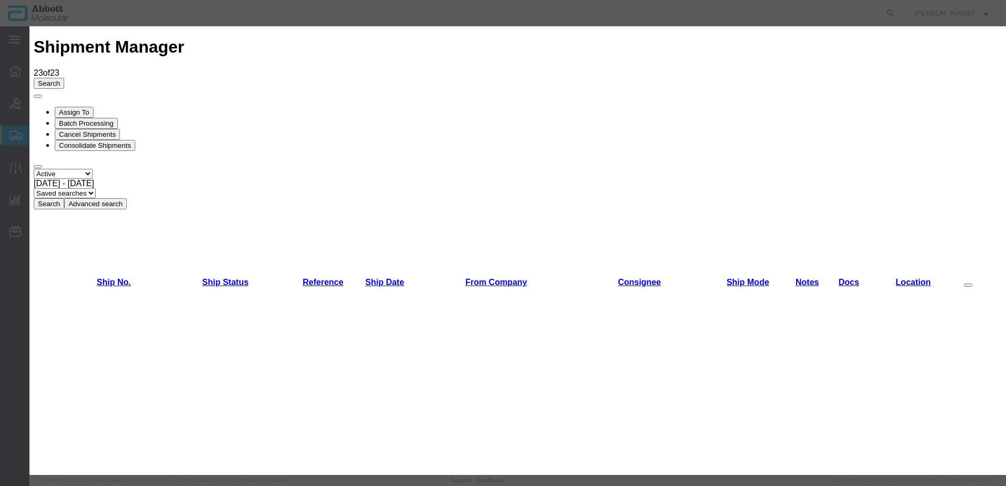
scroll to position [579, 0]
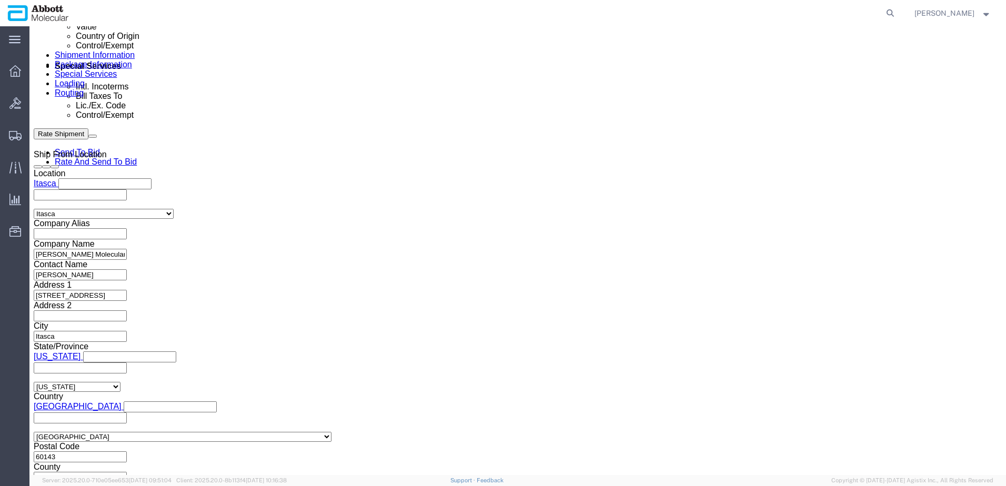
scroll to position [657, 0]
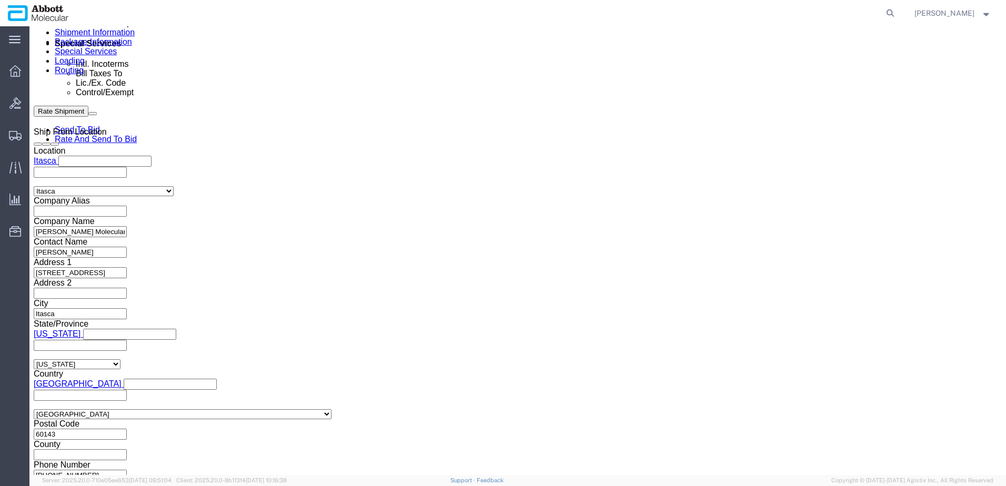
click input "text"
paste input "918108488"
click button "Continue"
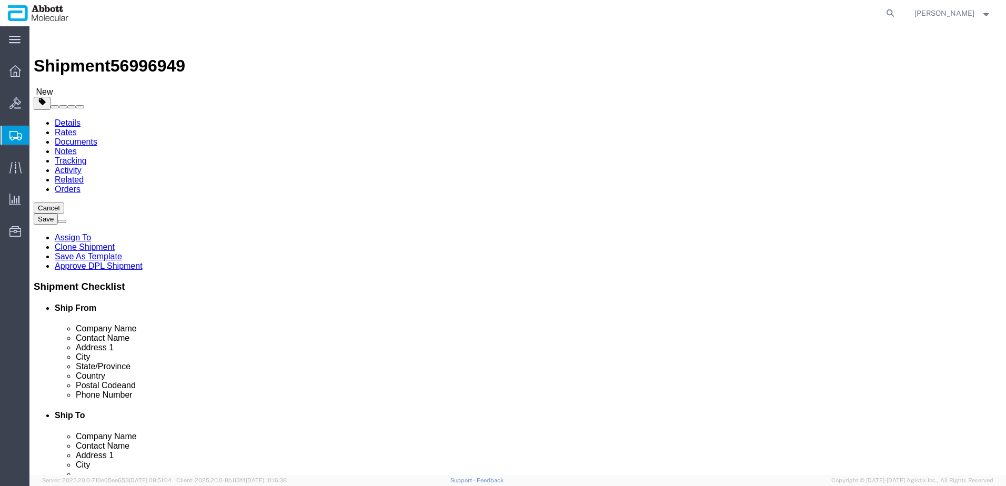
drag, startPoint x: 174, startPoint y: 185, endPoint x: 173, endPoint y: 192, distance: 7.4
click select "Select Box (B) Box (C) Box (D) Cardboard Box(es) Crate (Instrument) Crate(s) En…"
click input "checkbox"
click div "26 x Pallet(s) Standard (Stackable) Package Type Select Box (B) Box (C) Box (D)…"
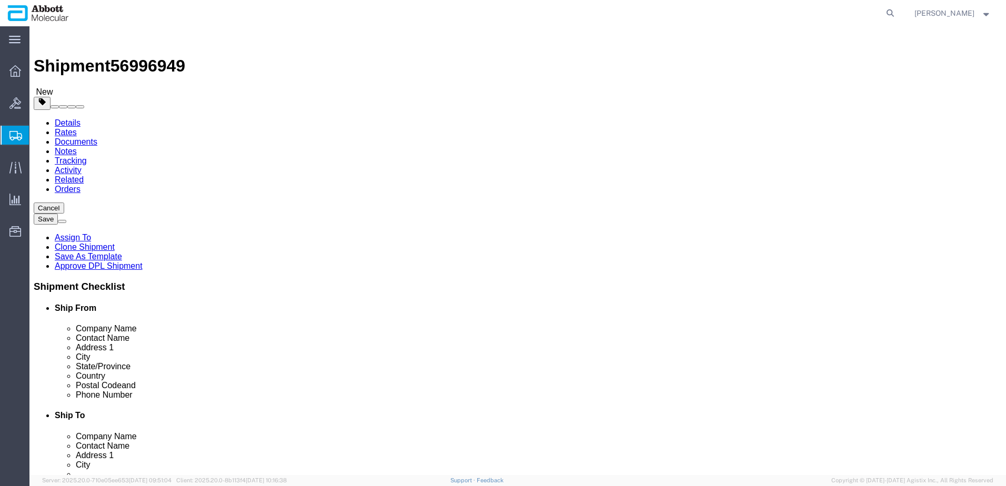
click link "Add Content"
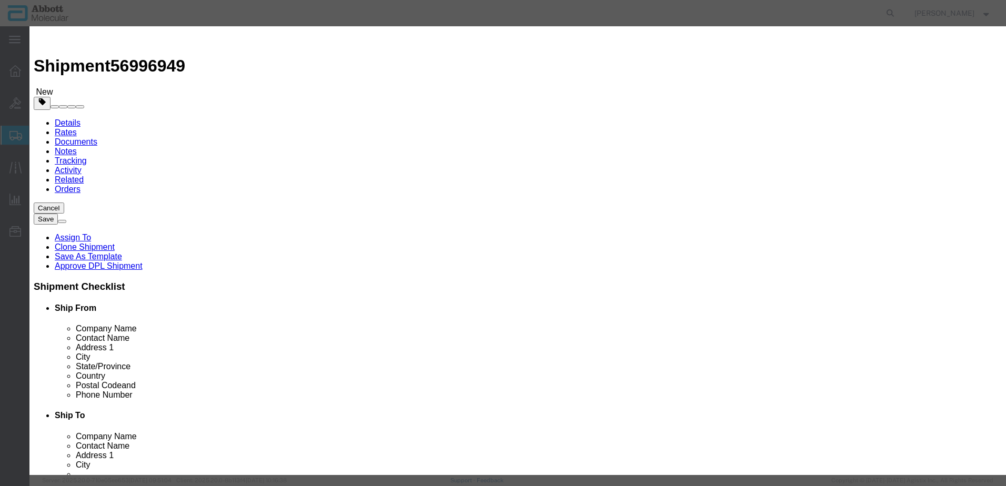
click input "text"
click span "Name:"
click select "Select Account Type Activity ID Airline Appointment Number ASN Batch Number Bil…"
drag, startPoint x: 656, startPoint y: 319, endPoint x: 661, endPoint y: 324, distance: 7.4
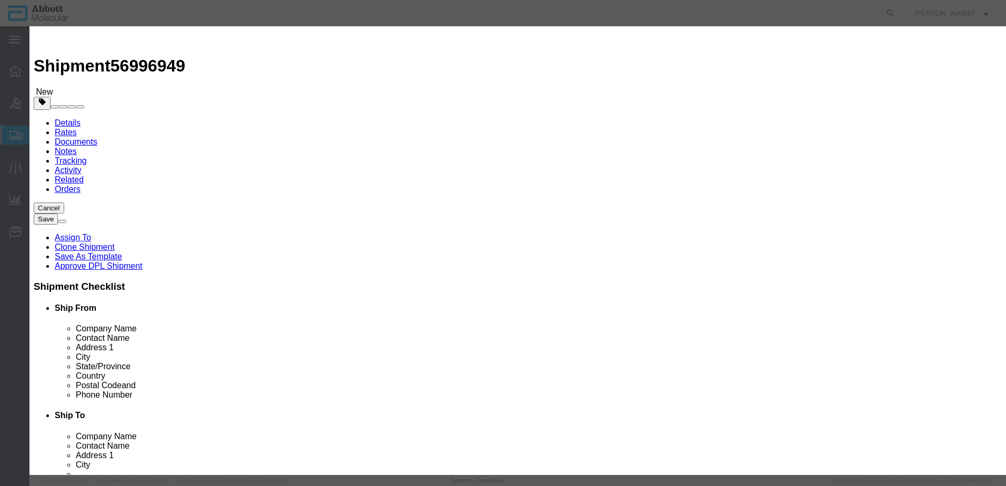
click div "Product Name 09N2610 09N2610 Pieces 780 Select Bag Barrels 100Board Feet Bottle…"
click button "Save & Close"
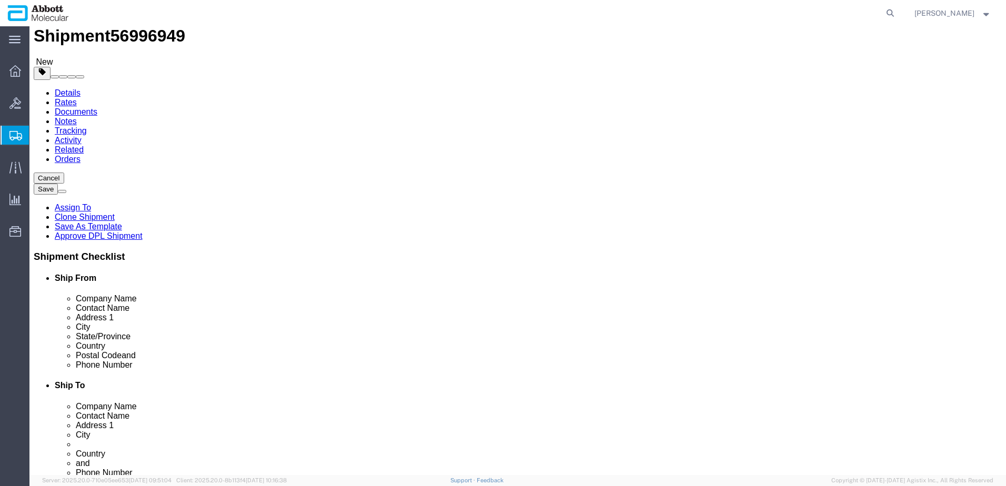
scroll to position [43, 0]
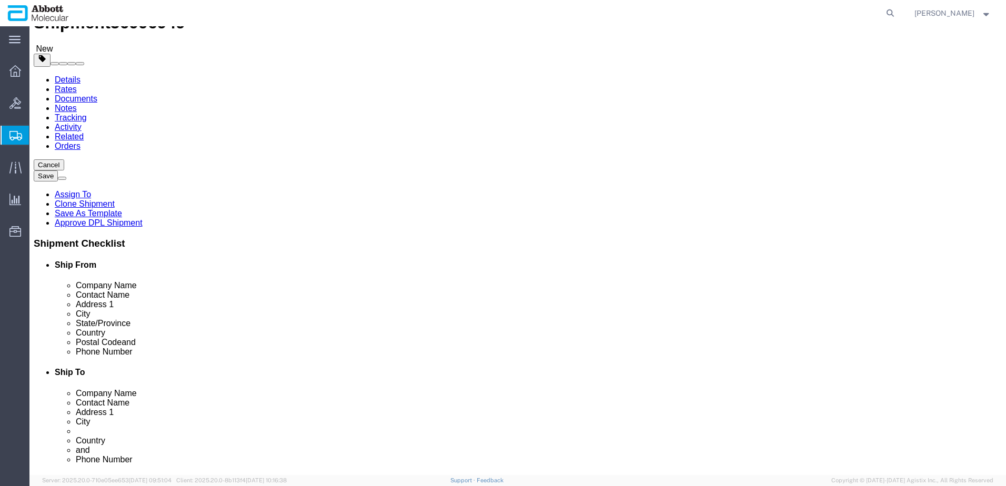
click button "Continue"
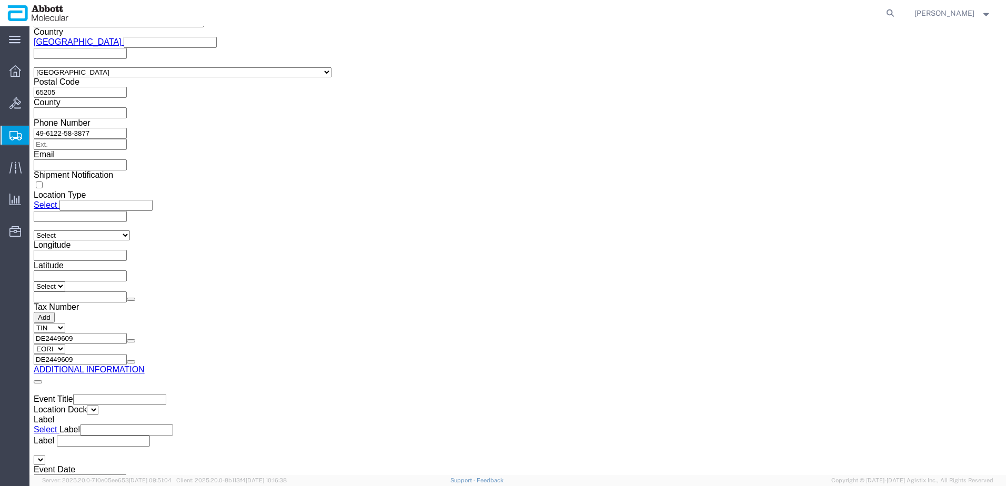
scroll to position [1583, 0]
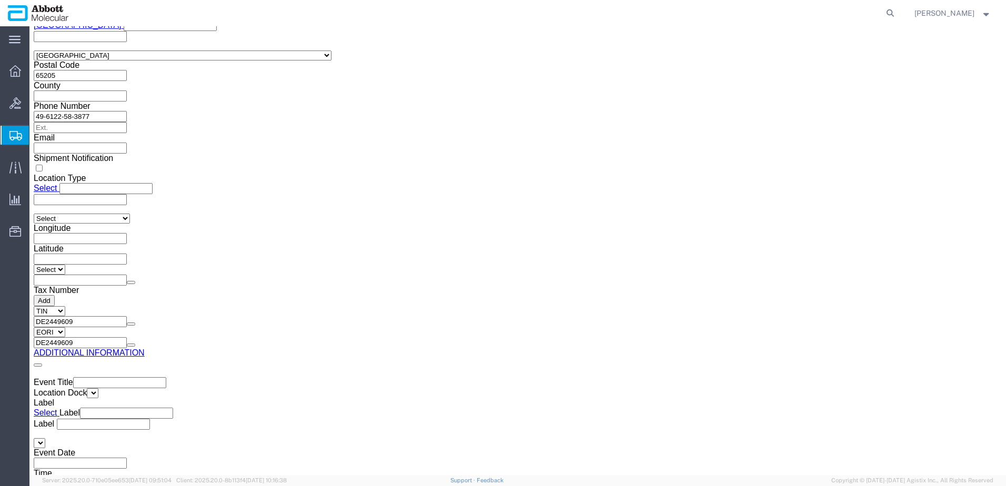
click button "Upload"
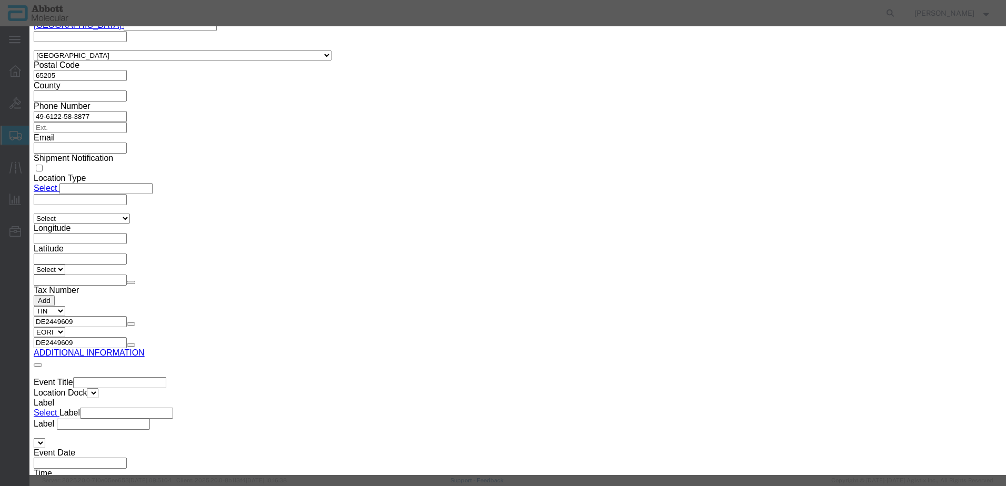
click button "Browse"
click button "Upload"
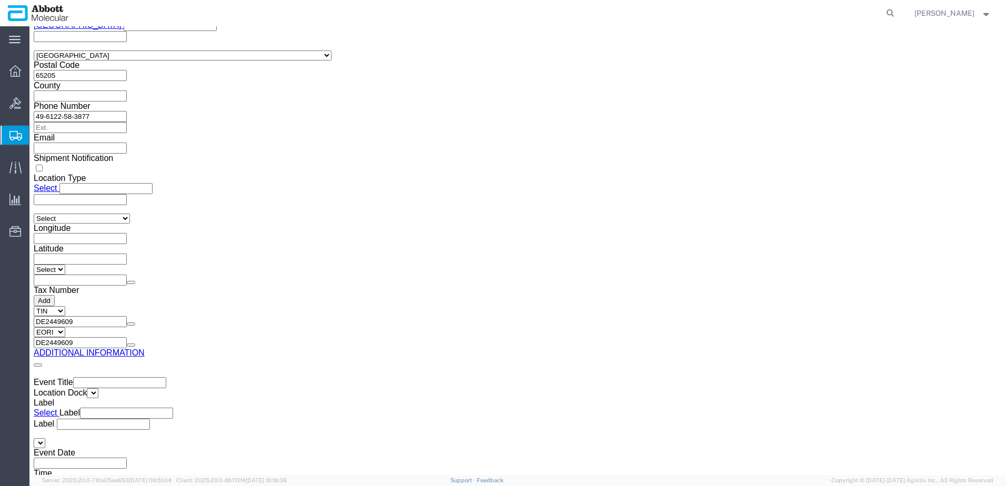
drag, startPoint x: 29, startPoint y: 13, endPoint x: 143, endPoint y: 22, distance: 114.0
click div "Shipment 56996949 New"
copy h1 "Shipment 56996949"
click button "Rate Shipment"
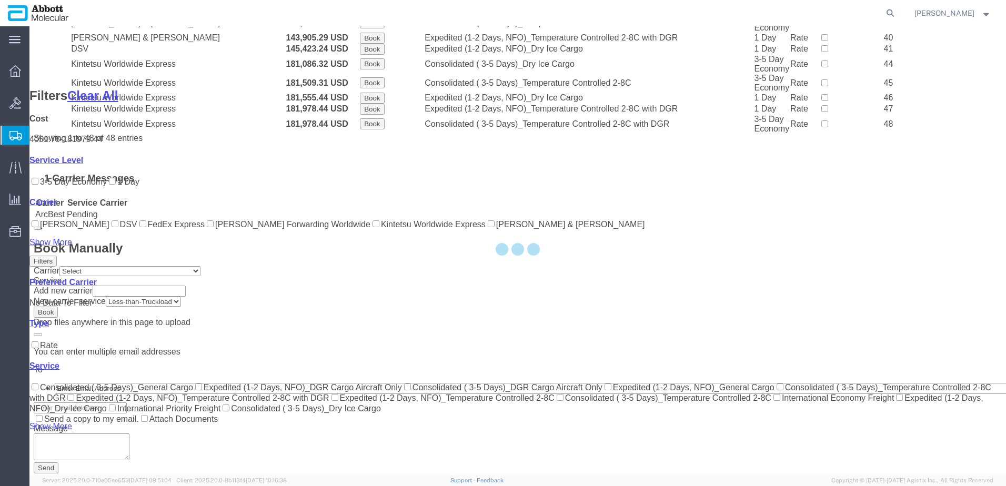
scroll to position [745, 0]
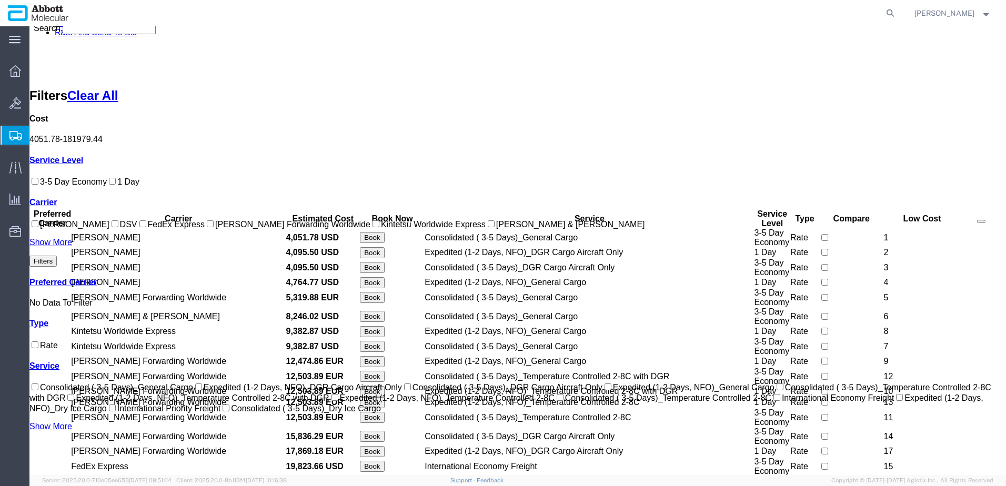
drag, startPoint x: 42, startPoint y: 278, endPoint x: 54, endPoint y: 271, distance: 13.2
click at [207, 227] on input "[PERSON_NAME] Forwarding Worldwide" at bounding box center [210, 223] width 7 height 7
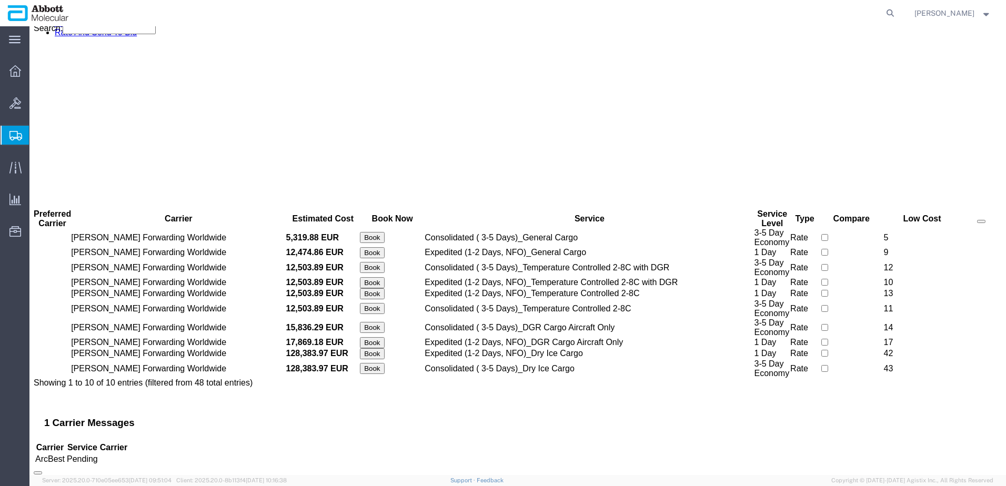
scroll to position [0, 0]
